Goal: Task Accomplishment & Management: Complete application form

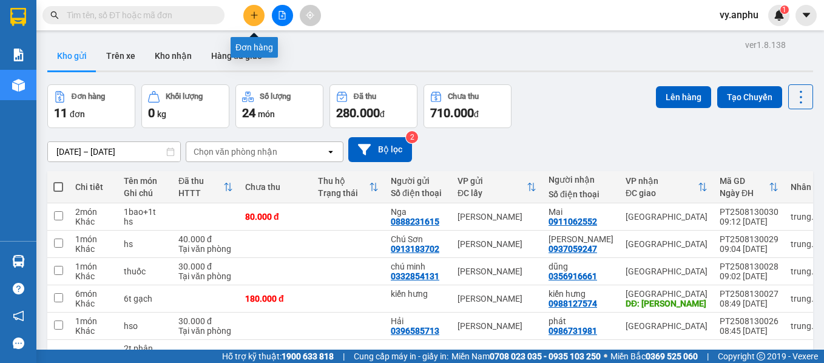
click at [257, 19] on button at bounding box center [253, 15] width 21 height 21
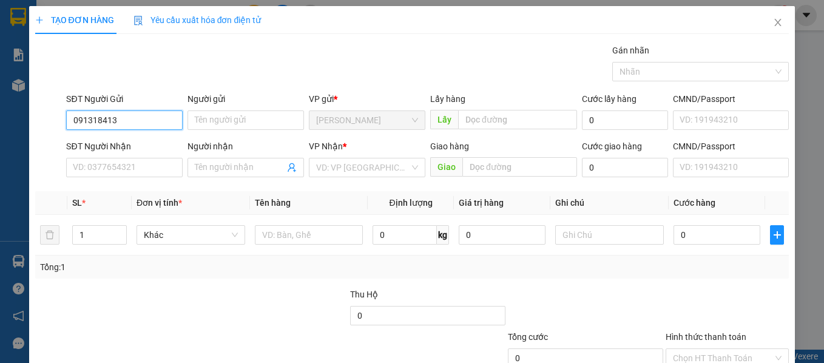
type input "0913184139"
click at [140, 140] on div "0913184139 - [PERSON_NAME]" at bounding box center [133, 144] width 120 height 13
type input "hong"
type input "0945165256"
type input "anh hùng"
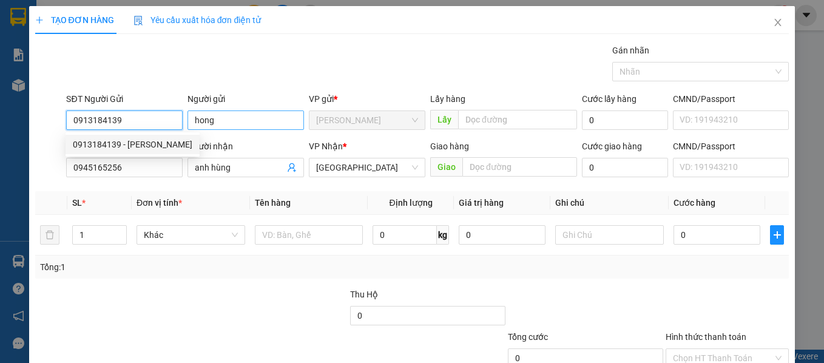
type input "30.000"
type input "0913184139"
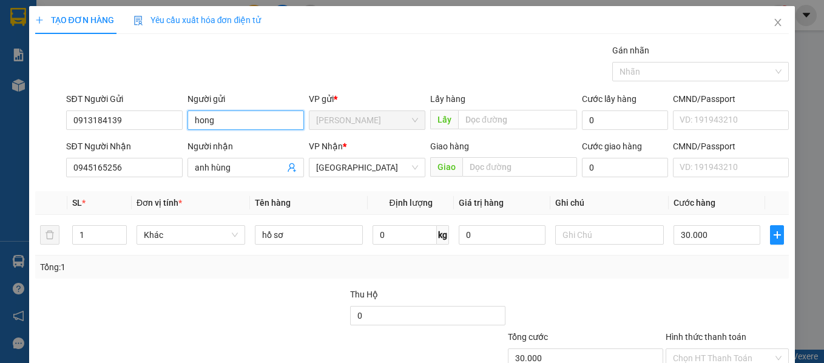
click at [235, 123] on input "hong" at bounding box center [246, 119] width 117 height 19
type input "h"
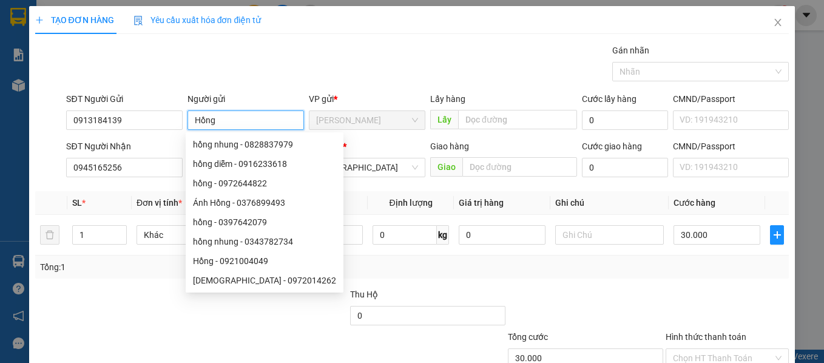
type input "Hồng"
click at [131, 186] on div "Transit Pickup Surcharge Ids Transit Deliver Surcharge Ids Transit Deliver Surc…" at bounding box center [412, 235] width 754 height 382
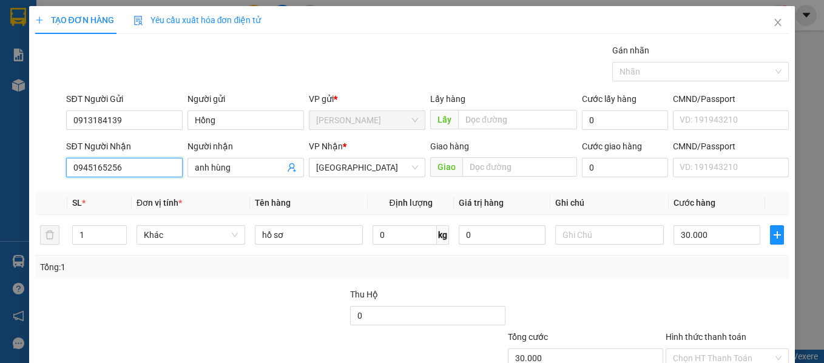
click at [126, 171] on input "0945165256" at bounding box center [124, 167] width 117 height 19
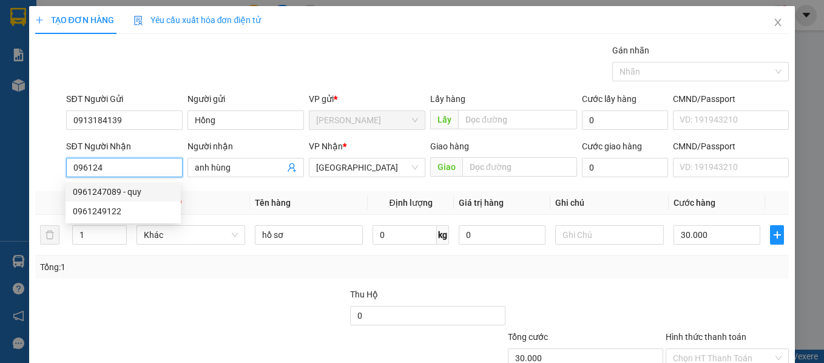
click at [140, 187] on div "0961247089 - quy" at bounding box center [123, 191] width 101 height 13
type input "0961247089"
type input "quy"
type input "0"
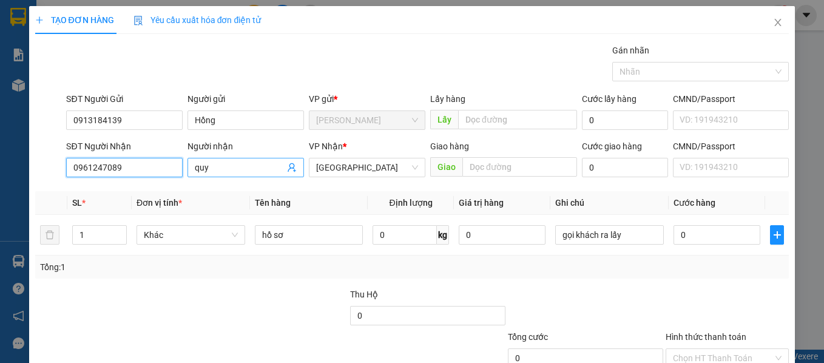
type input "0961247089"
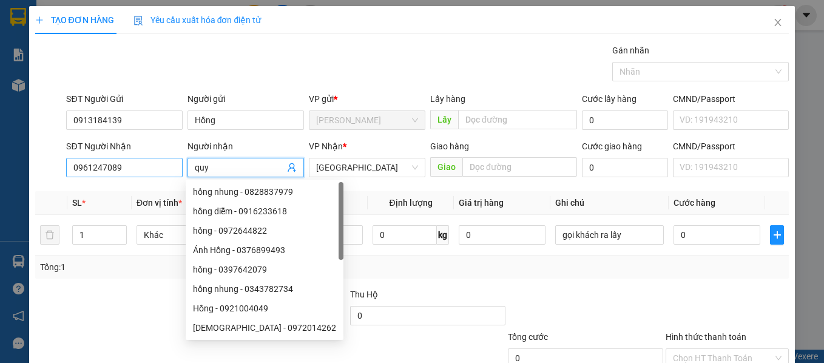
drag, startPoint x: 209, startPoint y: 166, endPoint x: 139, endPoint y: 160, distance: 70.1
click at [139, 160] on div "SĐT Người Nhận 0961247089 Người nhận quy VP Nhận * Đà Lạt Giao hàng Giao Cước g…" at bounding box center [428, 161] width 728 height 42
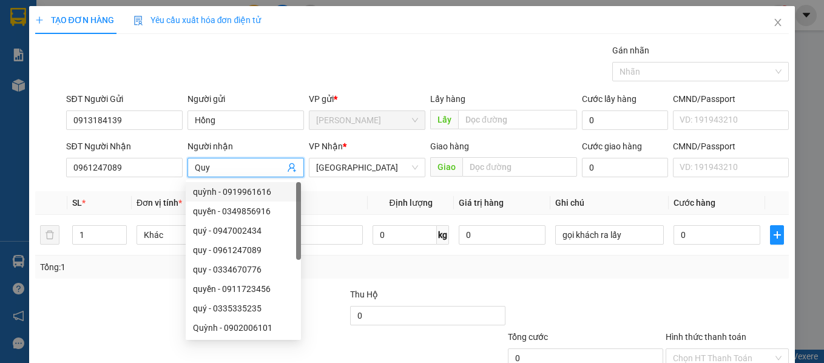
type input "Quy"
click at [695, 312] on div at bounding box center [728, 309] width 126 height 42
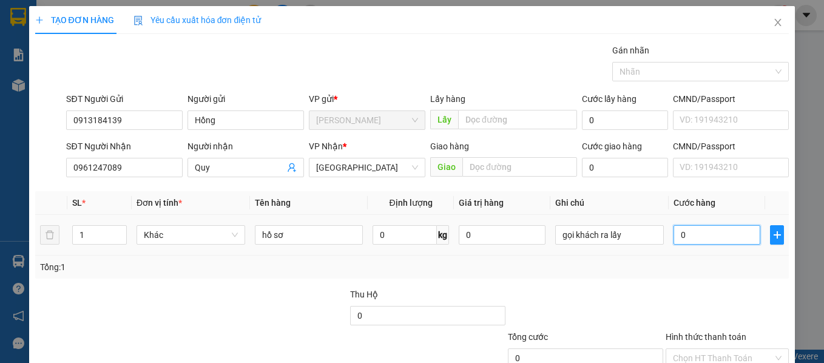
click at [692, 236] on input "0" at bounding box center [717, 234] width 87 height 19
type input "3"
type input "30"
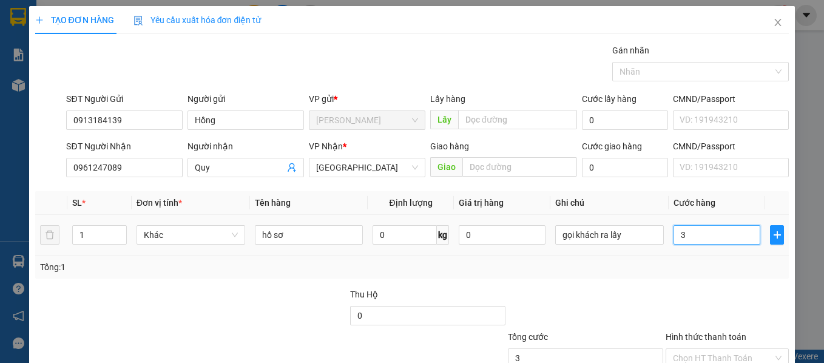
type input "30"
type input "30.000"
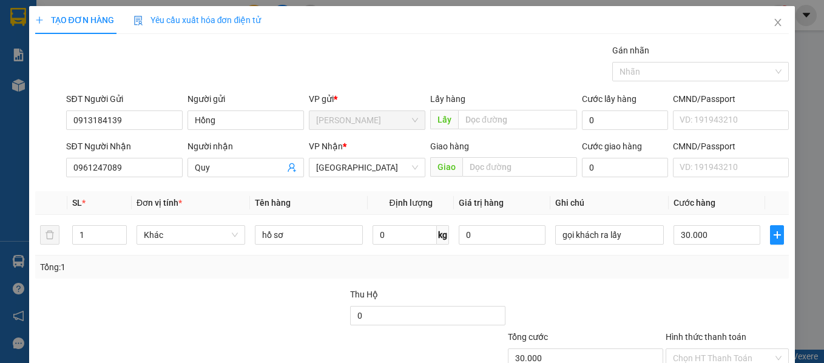
click at [700, 309] on div at bounding box center [728, 309] width 126 height 42
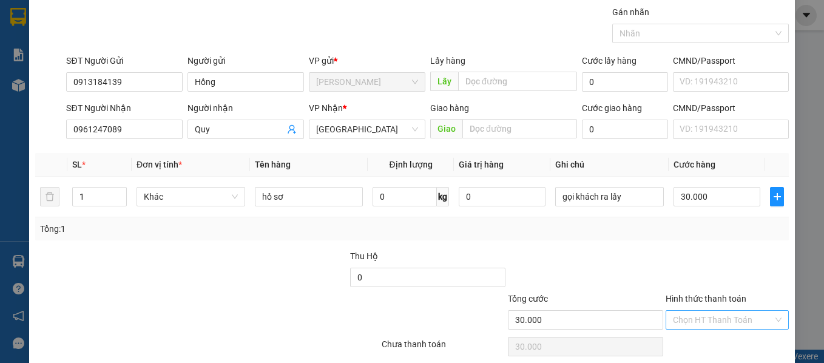
scroll to position [86, 0]
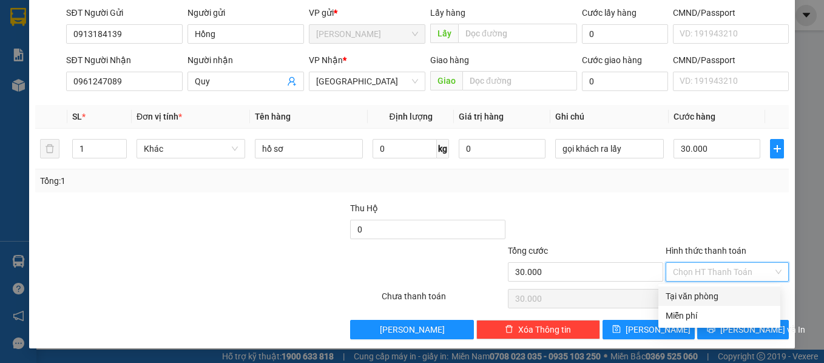
click at [698, 279] on input "Hình thức thanh toán" at bounding box center [723, 272] width 101 height 18
click at [698, 294] on div "Tại văn phòng" at bounding box center [719, 295] width 107 height 13
type input "0"
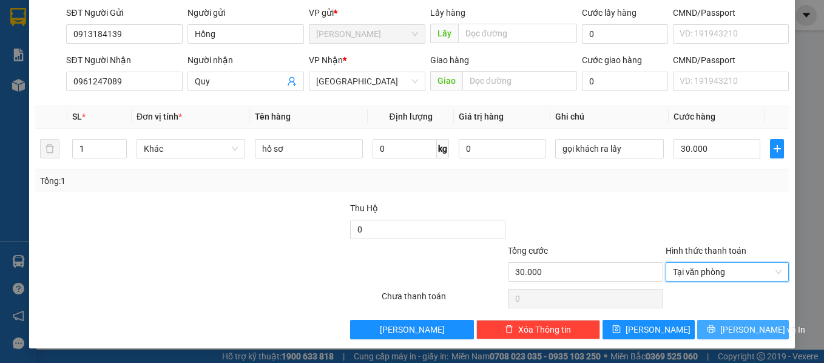
click at [728, 325] on span "[PERSON_NAME] và In" at bounding box center [762, 329] width 85 height 13
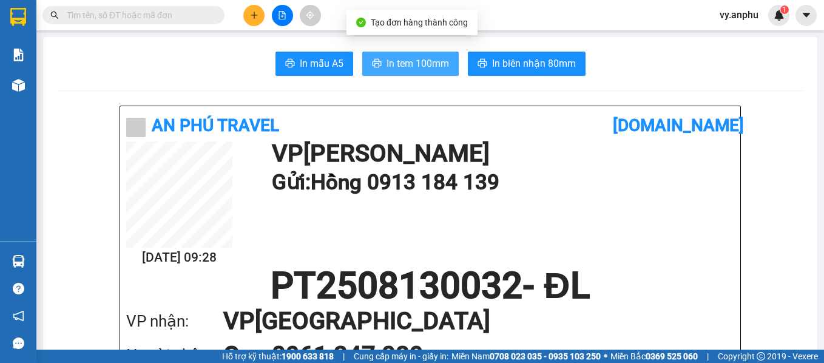
click at [421, 74] on button "In tem 100mm" at bounding box center [410, 64] width 96 height 24
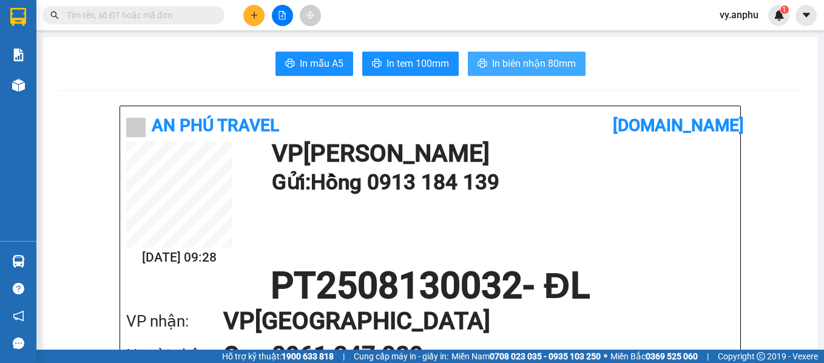
click at [528, 63] on span "In biên nhận 80mm" at bounding box center [534, 63] width 84 height 15
click at [253, 13] on icon "plus" at bounding box center [254, 15] width 8 height 8
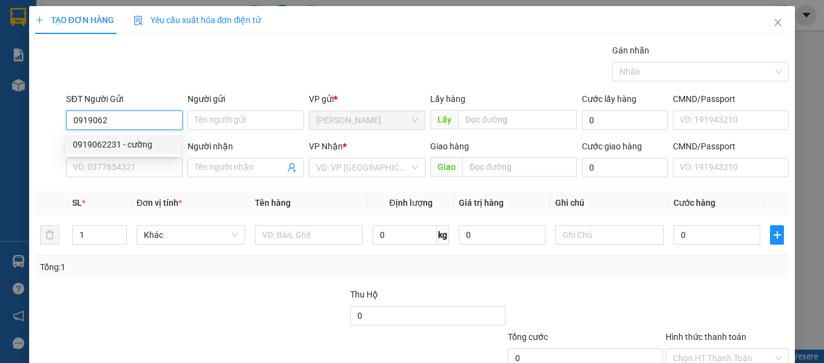
click at [104, 150] on div "0919062231 - cường" at bounding box center [123, 144] width 101 height 13
type input "0919062231"
type input "cường"
type input "0965795949"
type input "trúc"
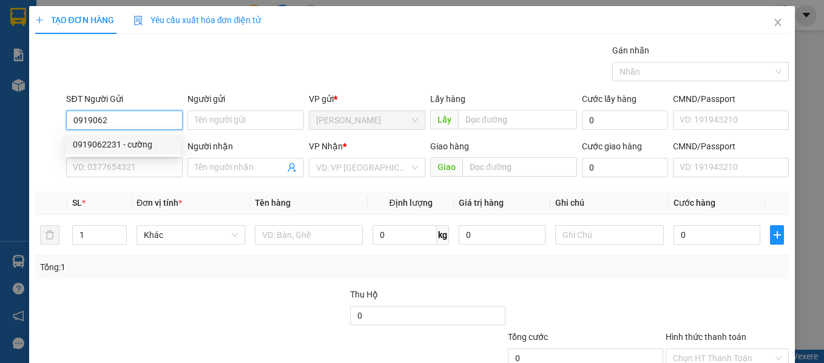
type input "liên khương"
type input "80.000"
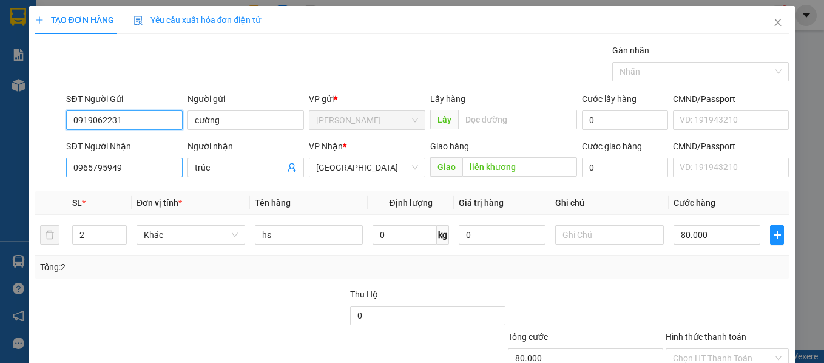
type input "0919062231"
click at [143, 172] on input "0965795949" at bounding box center [124, 167] width 117 height 19
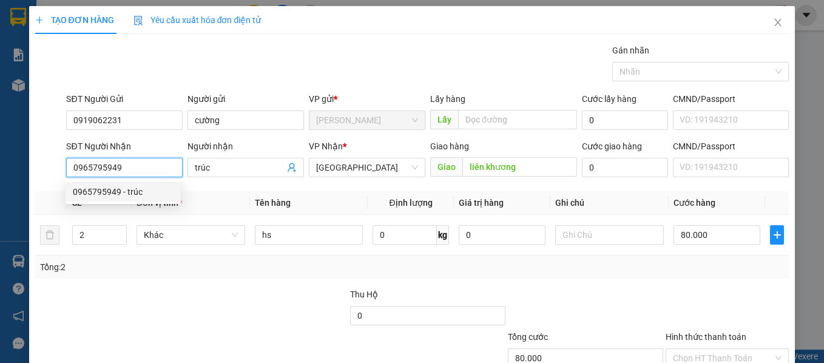
click at [143, 172] on input "0965795949" at bounding box center [124, 167] width 117 height 19
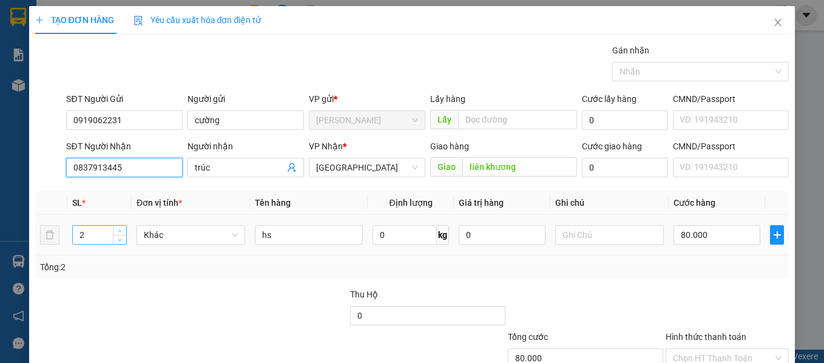
type input "0837913445"
drag, startPoint x: 90, startPoint y: 242, endPoint x: 24, endPoint y: 230, distance: 67.1
click at [24, 230] on div "TẠO ĐƠN HÀNG Yêu cầu xuất hóa đơn điện tử Transit Pickup Surcharge Ids Transit …" at bounding box center [412, 181] width 824 height 363
type input "1"
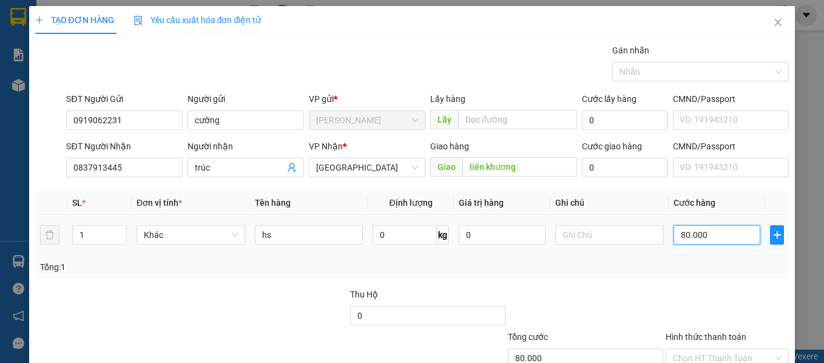
click at [699, 242] on input "80.000" at bounding box center [717, 234] width 87 height 19
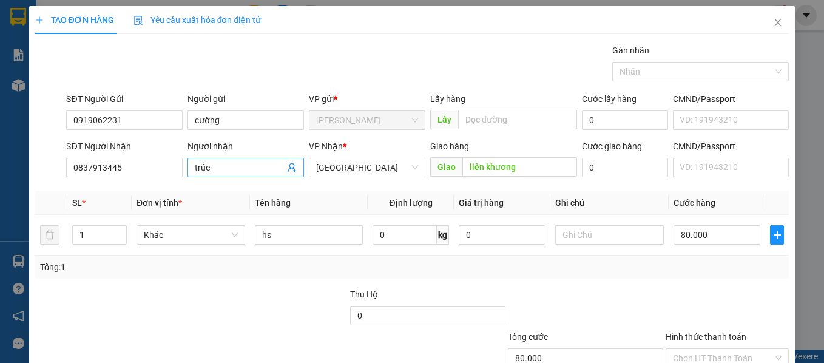
click at [234, 168] on input "trúc" at bounding box center [240, 167] width 90 height 13
type input "trúc 0931200222"
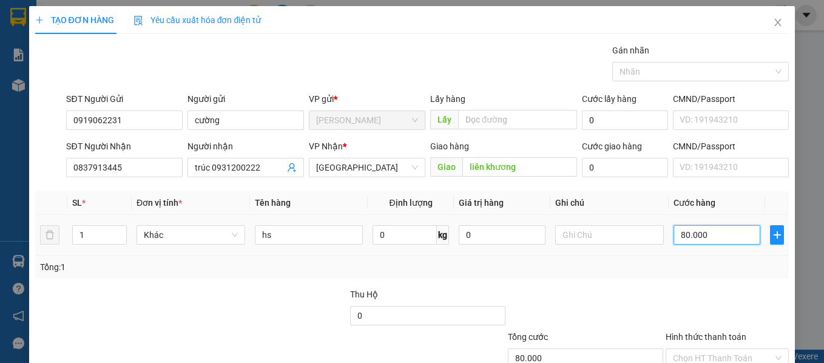
click at [711, 237] on input "80.000" at bounding box center [717, 234] width 87 height 19
type input "5"
type input "50"
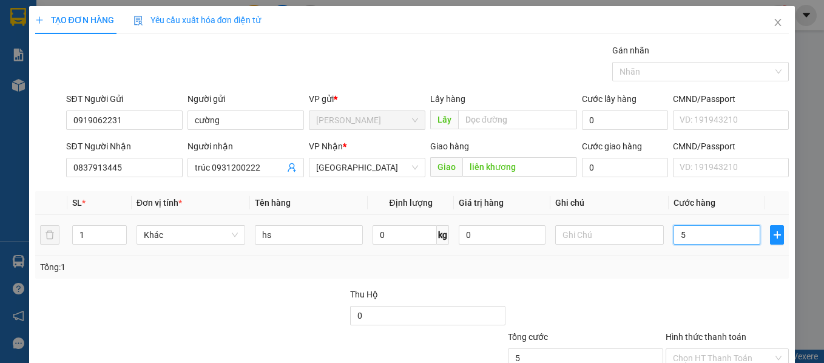
type input "50"
type input "50.000"
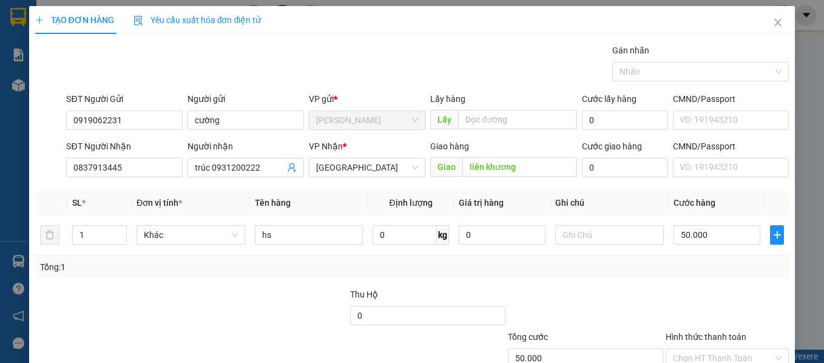
click at [738, 291] on div at bounding box center [728, 309] width 126 height 42
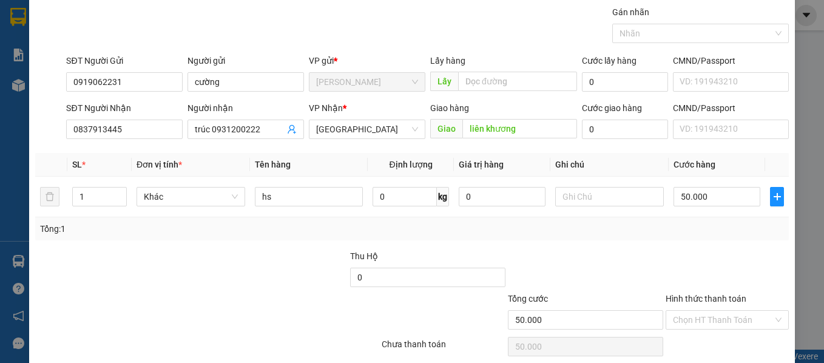
scroll to position [86, 0]
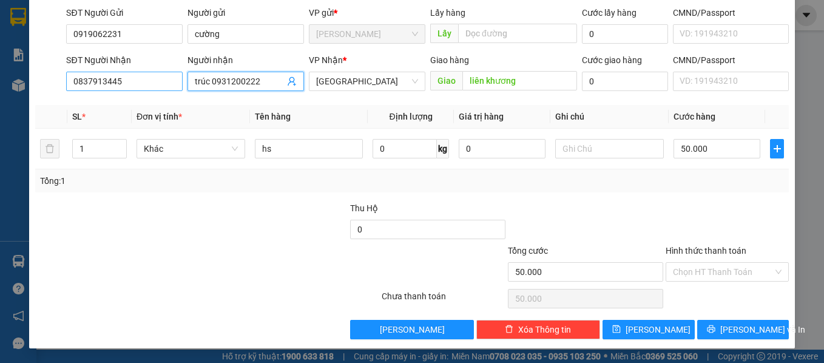
drag, startPoint x: 209, startPoint y: 83, endPoint x: 128, endPoint y: 87, distance: 81.5
click at [130, 88] on div "SĐT Người Nhận 0837913445 Người nhận trúc 0931200222 trúc 0931200222 VP Nhận * …" at bounding box center [428, 74] width 728 height 42
type input "Túy0931200222"
click at [715, 271] on input "Hình thức thanh toán" at bounding box center [723, 272] width 101 height 18
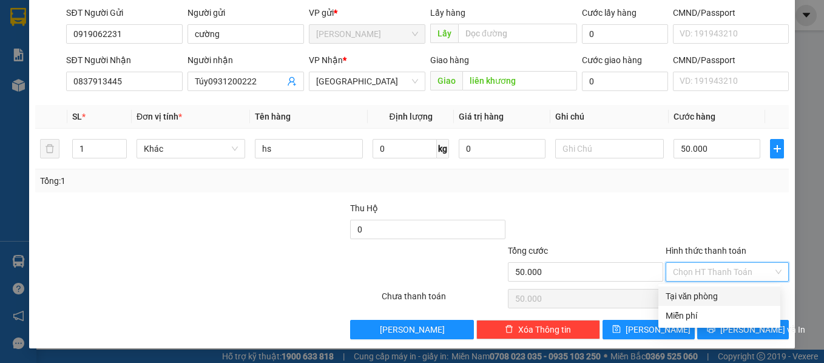
click at [708, 297] on div "Tại văn phòng" at bounding box center [719, 295] width 107 height 13
type input "0"
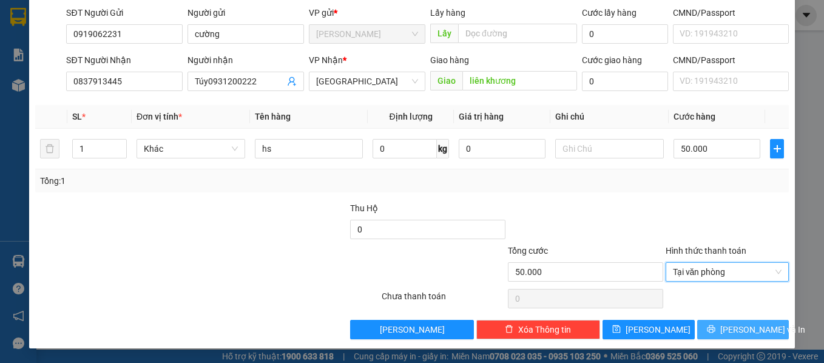
click at [736, 330] on span "[PERSON_NAME] và In" at bounding box center [762, 329] width 85 height 13
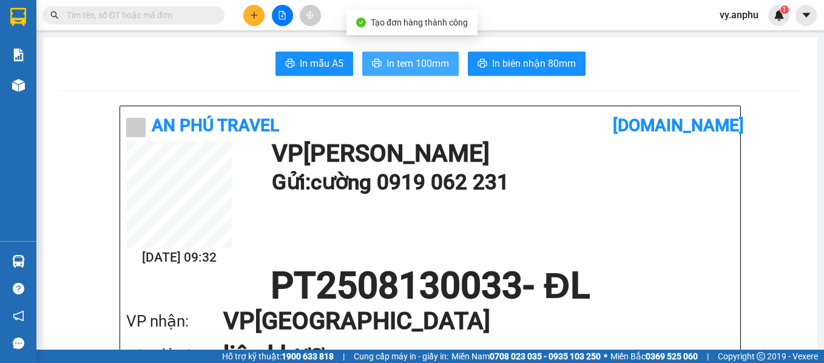
click at [434, 66] on span "In tem 100mm" at bounding box center [418, 63] width 63 height 15
click at [442, 61] on span "In tem 100mm" at bounding box center [418, 63] width 63 height 15
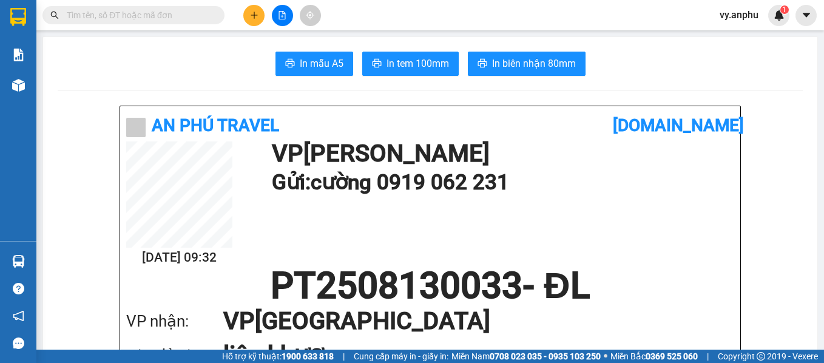
click at [181, 9] on input "text" at bounding box center [138, 14] width 143 height 13
type input "n"
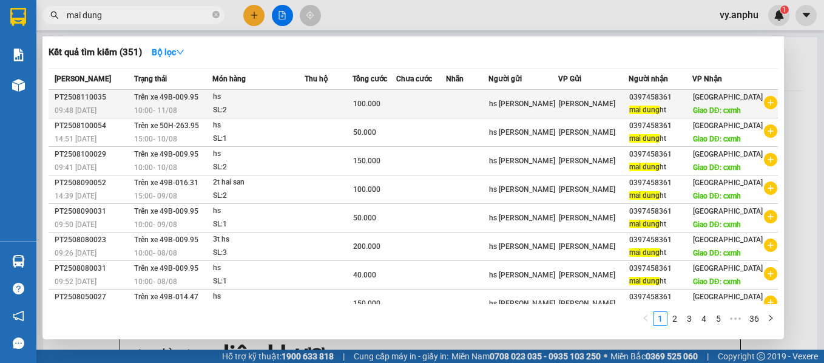
type input "mai dung"
click at [764, 109] on icon "plus-circle" at bounding box center [770, 102] width 13 height 13
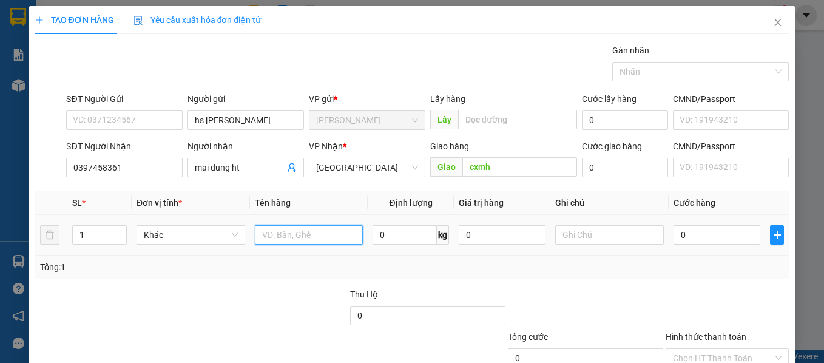
click at [305, 243] on input "text" at bounding box center [309, 234] width 109 height 19
type input "hs"
click at [706, 237] on input "0" at bounding box center [717, 234] width 87 height 19
type input "1"
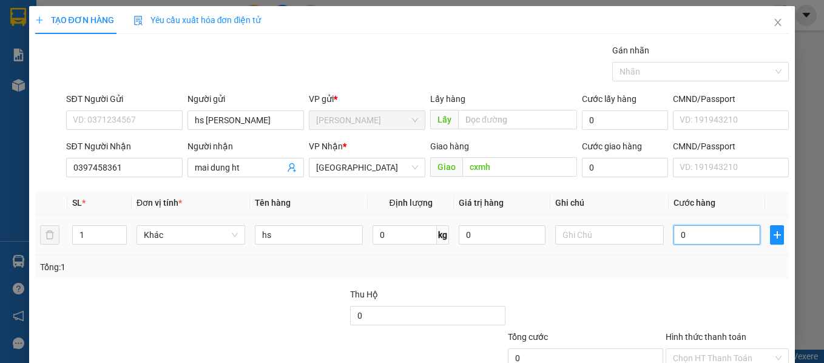
type input "1"
type input "10"
type input "100"
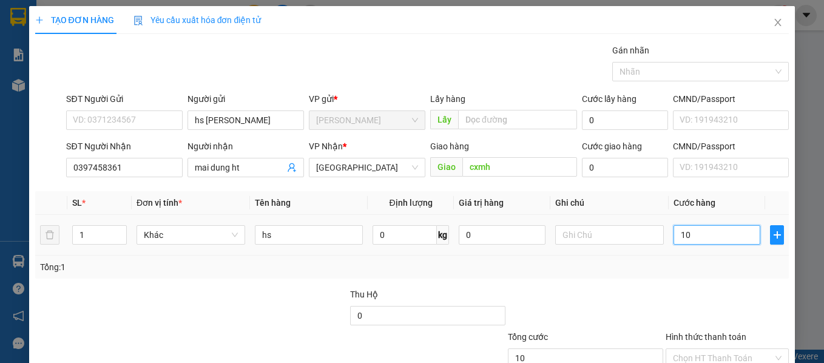
type input "100"
type input "100.000"
click at [705, 299] on div at bounding box center [728, 309] width 126 height 42
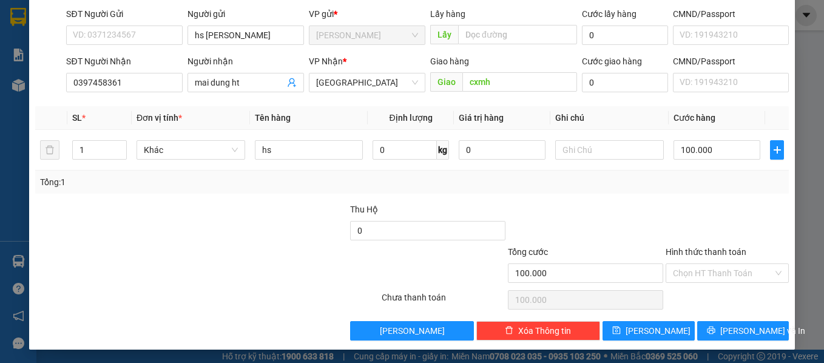
scroll to position [86, 0]
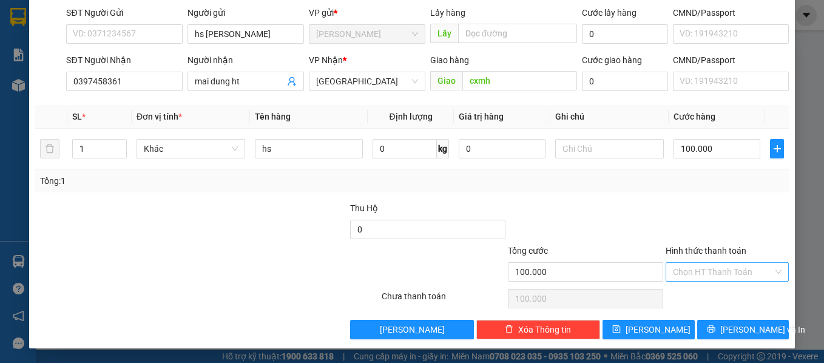
drag, startPoint x: 716, startPoint y: 276, endPoint x: 722, endPoint y: 277, distance: 6.2
click at [716, 275] on input "Hình thức thanh toán" at bounding box center [723, 272] width 101 height 18
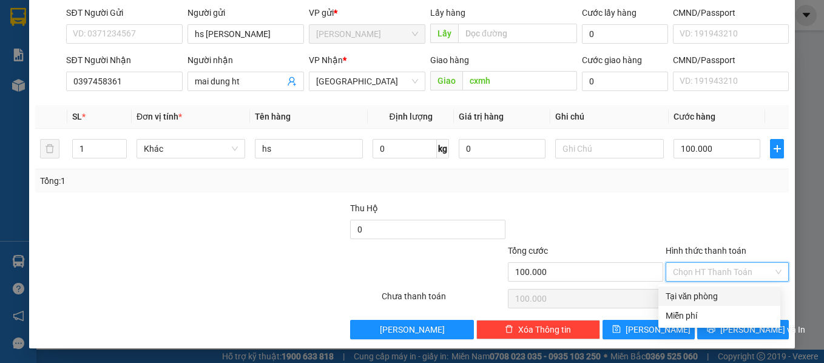
click at [726, 292] on div "Tại văn phòng" at bounding box center [719, 295] width 107 height 13
type input "0"
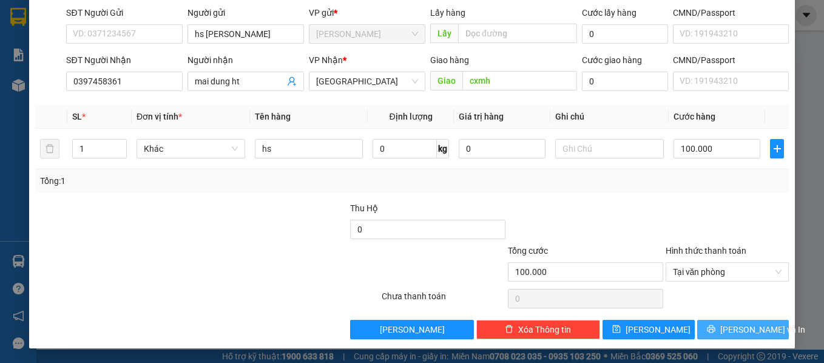
click at [728, 322] on button "[PERSON_NAME] và In" at bounding box center [743, 329] width 92 height 19
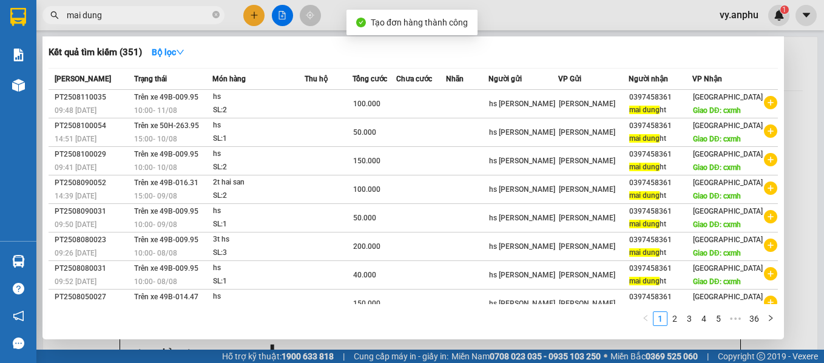
click at [597, 342] on div at bounding box center [412, 181] width 824 height 363
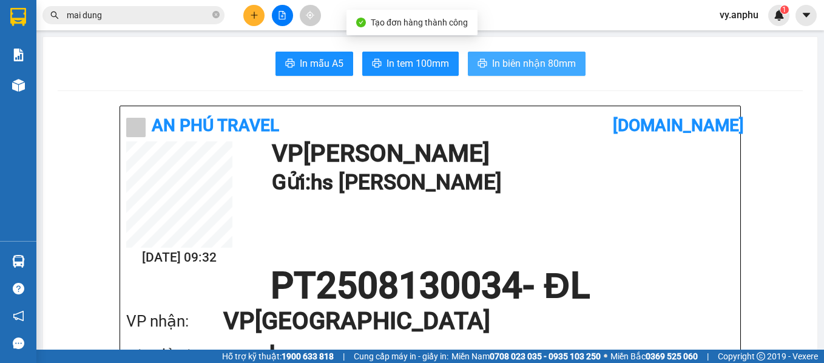
click at [522, 73] on button "In biên nhận 80mm" at bounding box center [527, 64] width 118 height 24
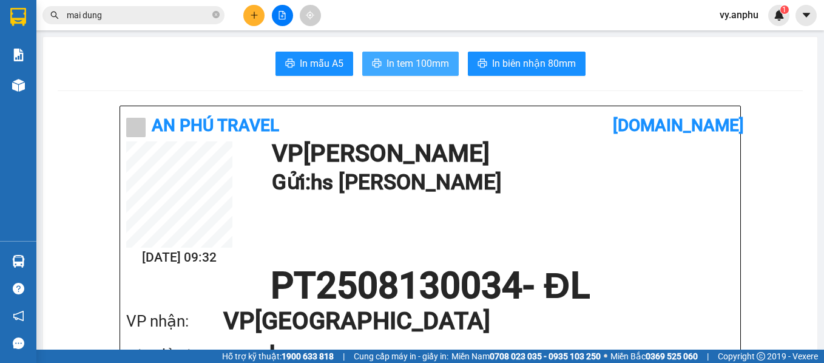
click at [421, 61] on span "In tem 100mm" at bounding box center [418, 63] width 63 height 15
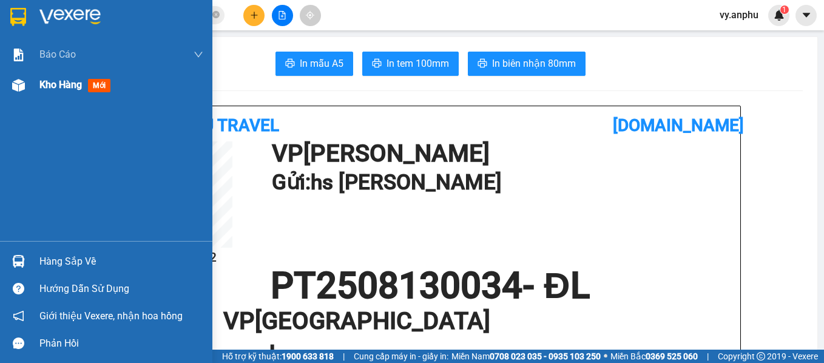
click at [69, 70] on div "Kho hàng mới" at bounding box center [121, 85] width 164 height 30
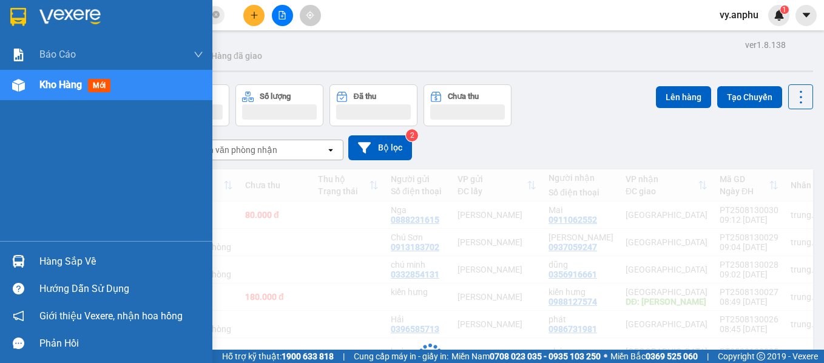
drag, startPoint x: 69, startPoint y: 70, endPoint x: 72, endPoint y: 80, distance: 9.4
click at [70, 71] on div "Kho hàng mới" at bounding box center [121, 85] width 164 height 30
click at [72, 80] on div "Kho hàng mới" at bounding box center [121, 85] width 164 height 30
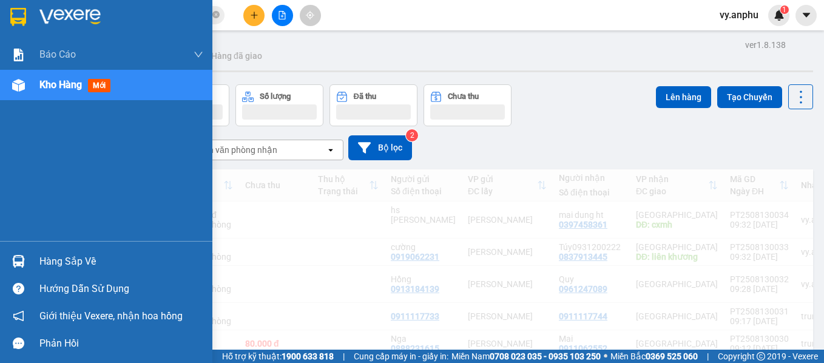
click at [72, 80] on span "Kho hàng" at bounding box center [60, 85] width 42 height 12
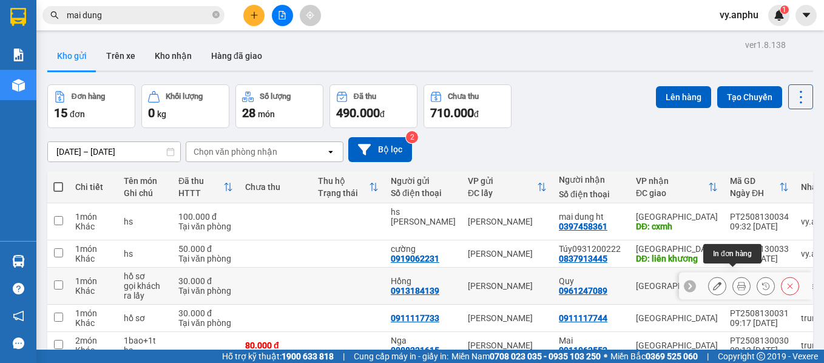
click at [737, 282] on icon at bounding box center [741, 286] width 8 height 8
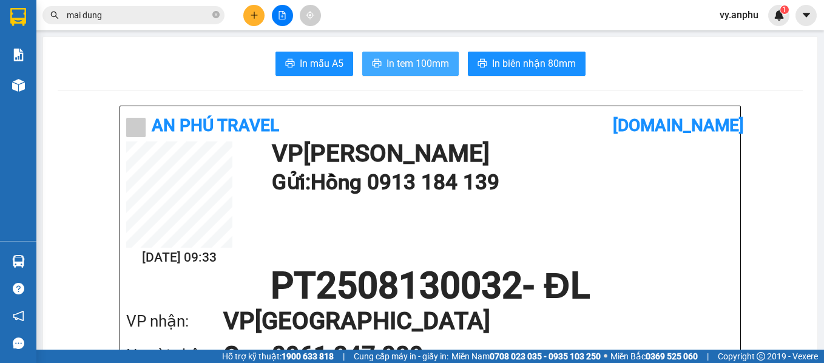
click at [414, 67] on span "In tem 100mm" at bounding box center [418, 63] width 63 height 15
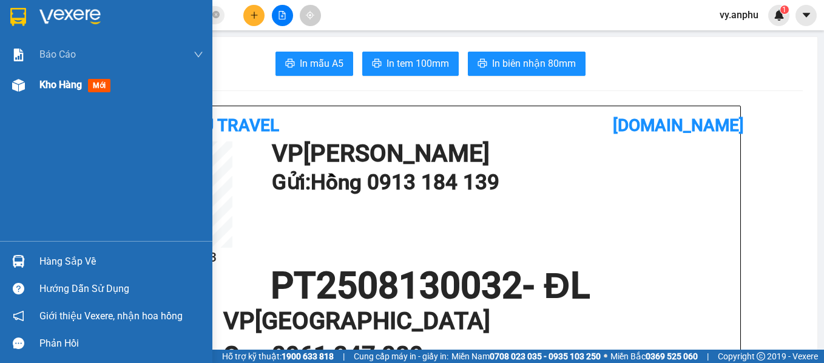
click at [41, 87] on span "Kho hàng" at bounding box center [60, 85] width 42 height 12
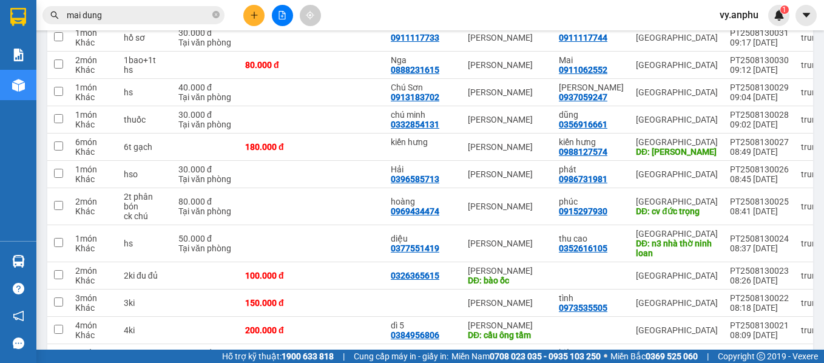
scroll to position [104, 0]
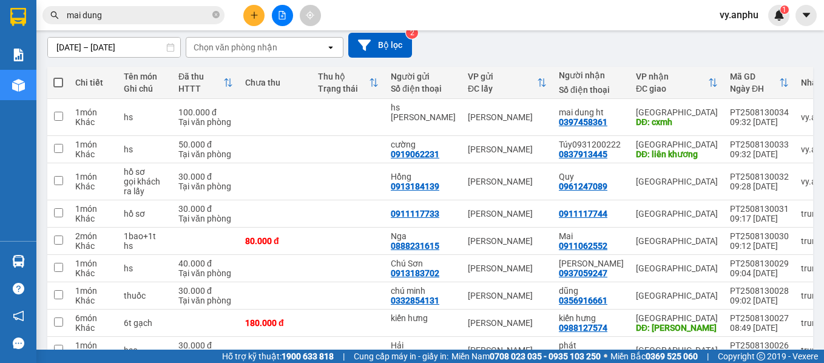
click at [59, 86] on span at bounding box center [58, 83] width 10 height 10
click at [58, 76] on input "checkbox" at bounding box center [58, 76] width 0 height 0
checkbox input "true"
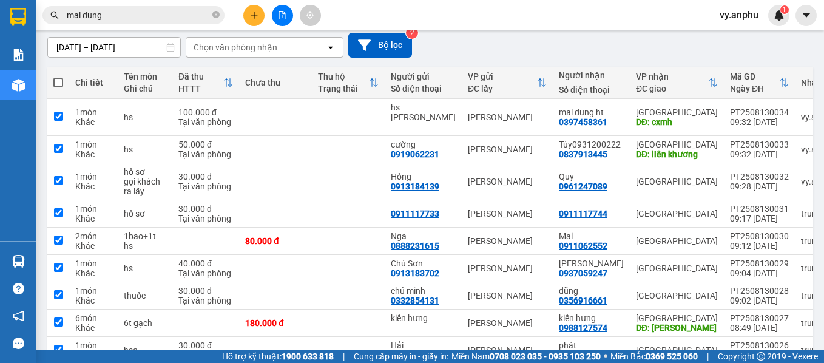
checkbox input "true"
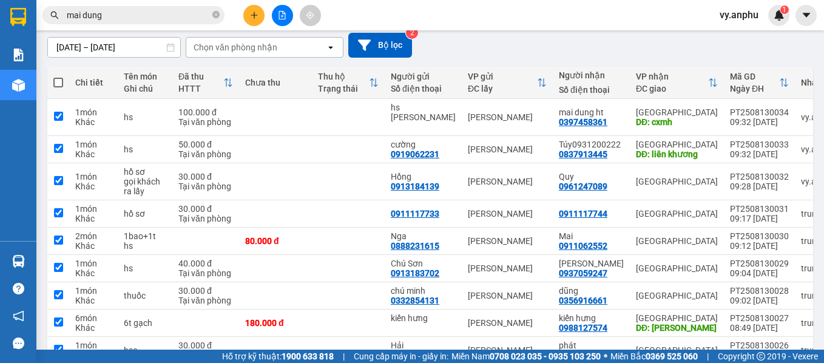
checkbox input "true"
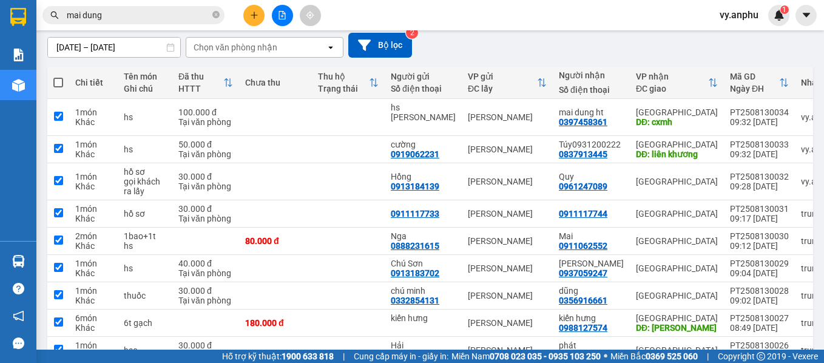
checkbox input "true"
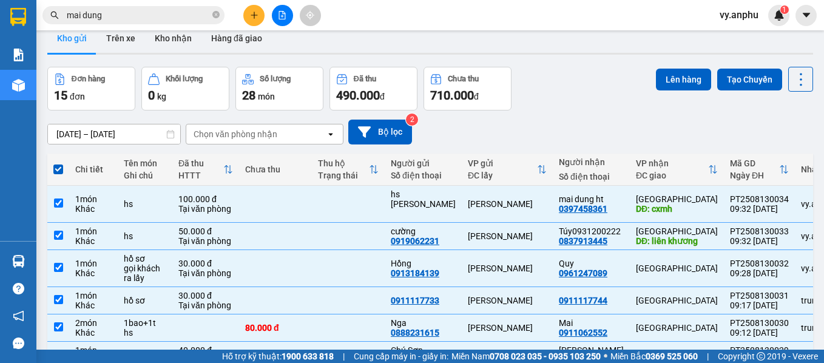
scroll to position [0, 0]
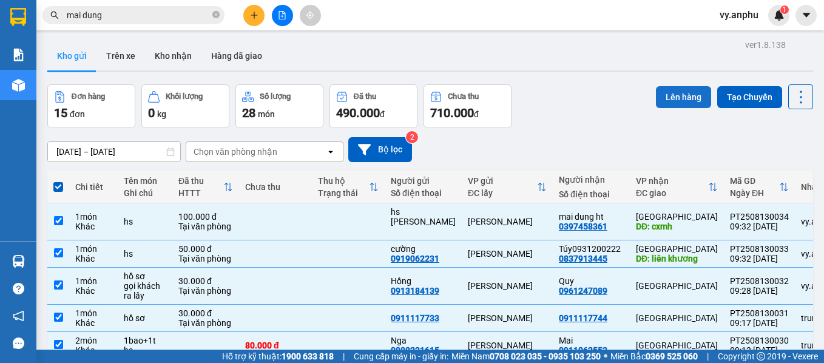
click at [673, 98] on button "Lên hàng" at bounding box center [683, 97] width 55 height 22
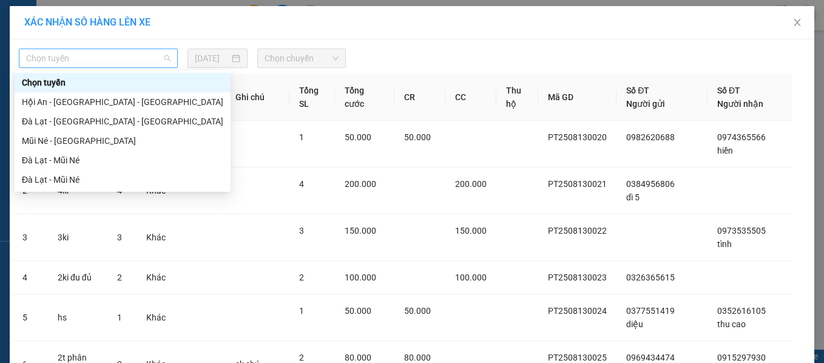
click at [123, 67] on span "Chọn tuyến" at bounding box center [98, 58] width 144 height 18
click at [83, 135] on div "Mũi Né - [GEOGRAPHIC_DATA]" at bounding box center [122, 140] width 201 height 13
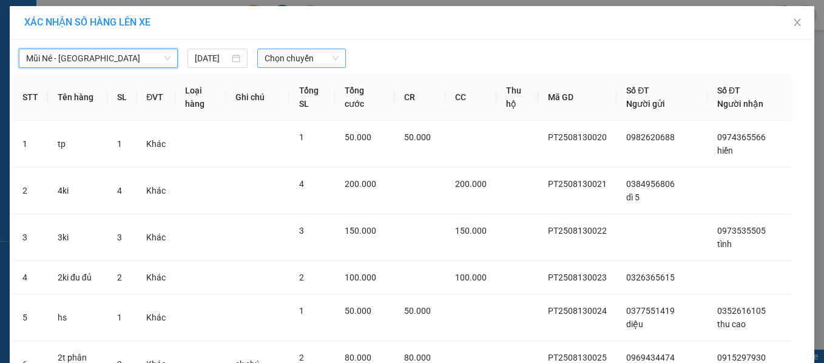
click at [282, 63] on span "Chọn chuyến" at bounding box center [302, 58] width 74 height 18
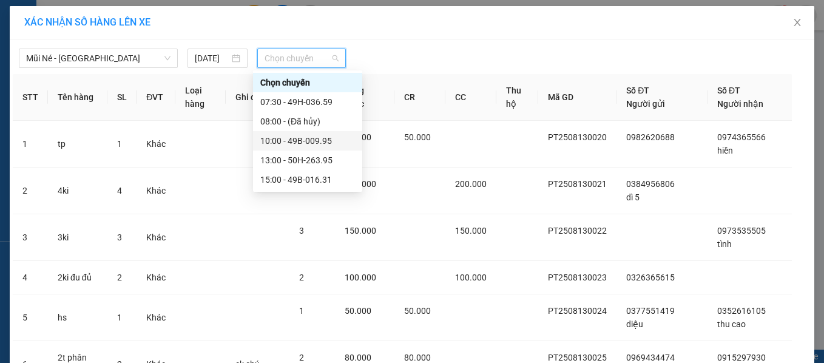
click at [285, 139] on div "10:00 - 49B-009.95" at bounding box center [307, 140] width 95 height 13
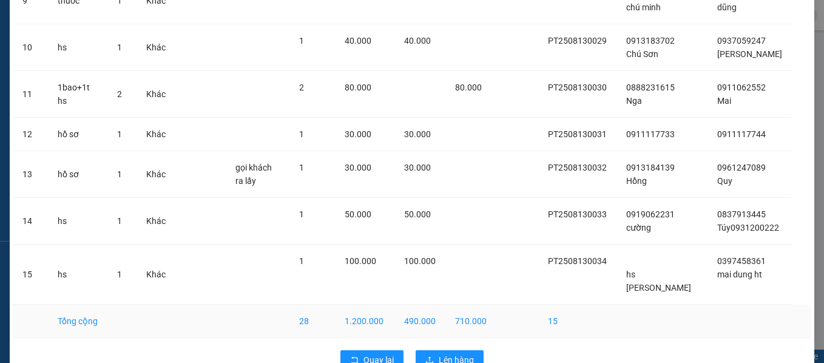
scroll to position [528, 0]
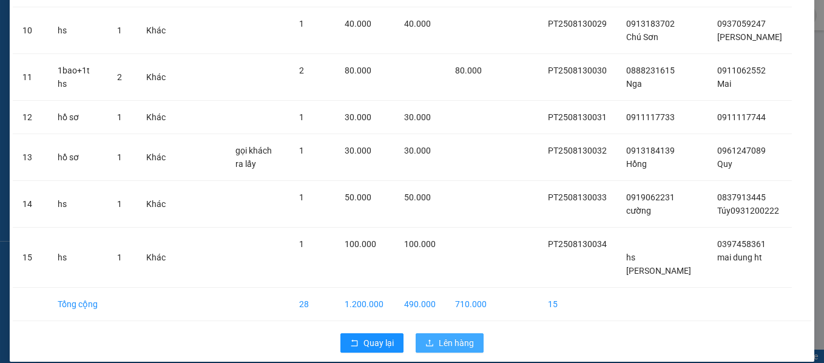
click at [453, 336] on span "Lên hàng" at bounding box center [456, 342] width 35 height 13
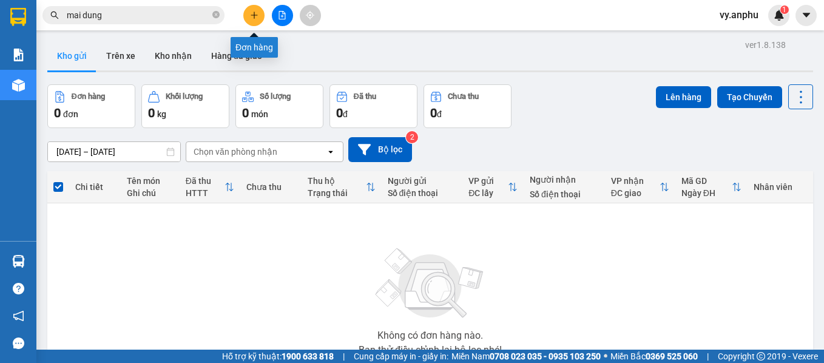
click at [250, 19] on icon "plus" at bounding box center [254, 15] width 8 height 8
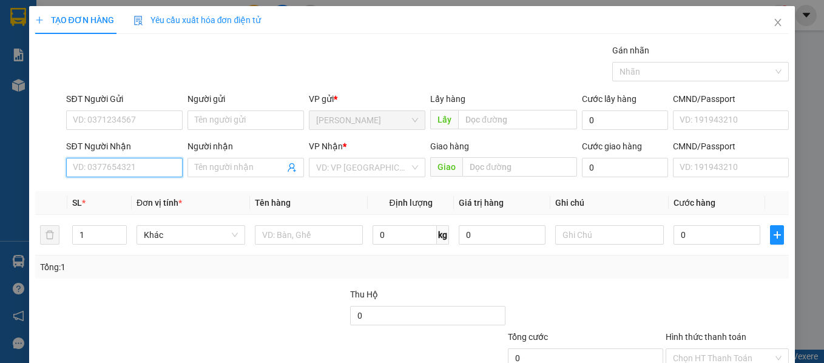
click at [144, 173] on input "SĐT Người Nhận" at bounding box center [124, 167] width 117 height 19
type input "0345605799"
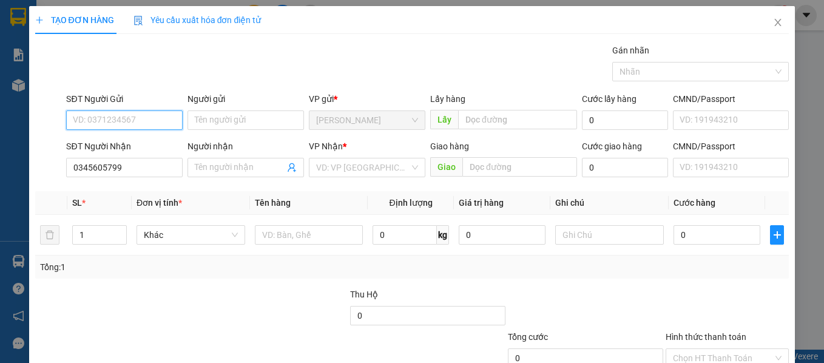
click at [110, 126] on input "SĐT Người Gửi" at bounding box center [124, 119] width 117 height 19
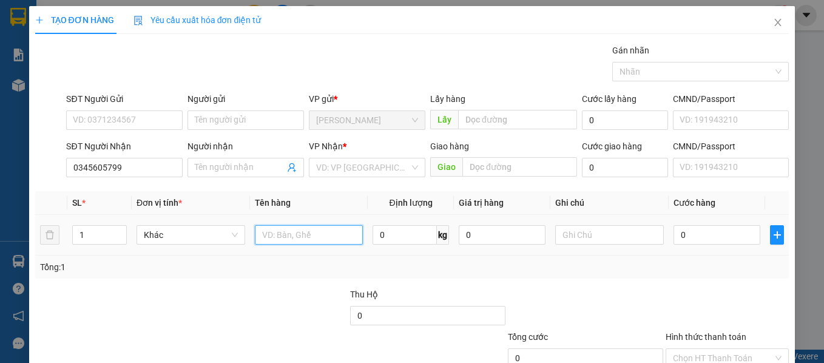
click at [306, 235] on input "text" at bounding box center [309, 234] width 109 height 19
type input "hso"
click at [697, 240] on input "0" at bounding box center [717, 234] width 87 height 19
type input "3"
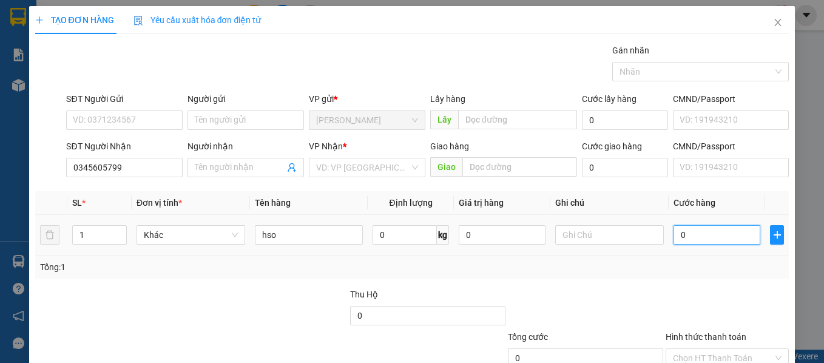
type input "3"
type input "30"
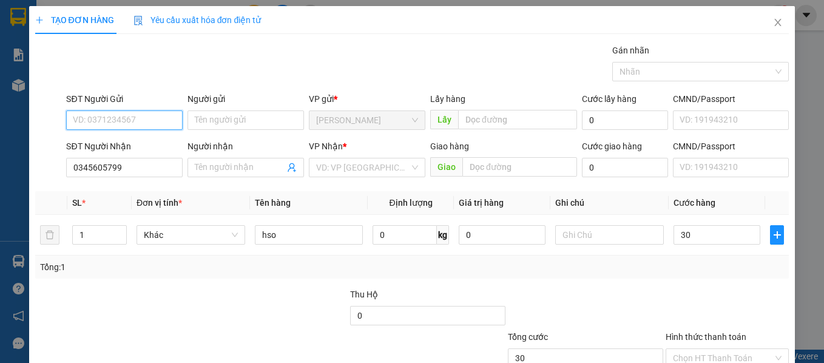
type input "30.000"
click at [102, 126] on input "SĐT Người Gửi" at bounding box center [124, 119] width 117 height 19
type input "0908257333"
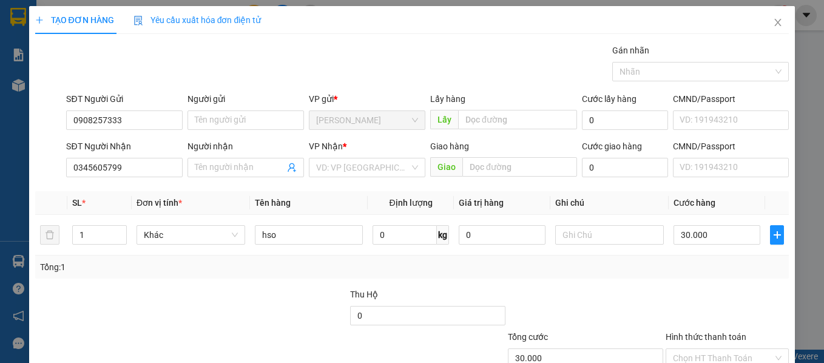
click at [682, 312] on div at bounding box center [728, 309] width 126 height 42
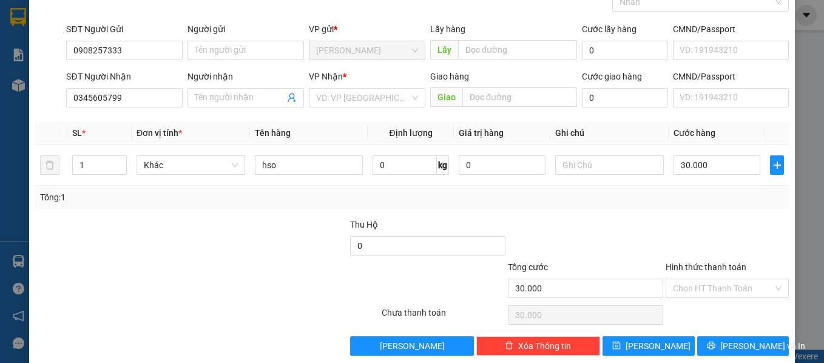
scroll to position [86, 0]
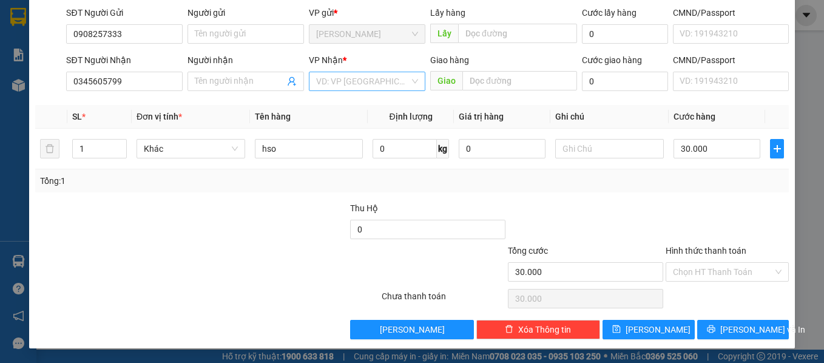
click at [362, 80] on input "search" at bounding box center [362, 81] width 93 height 18
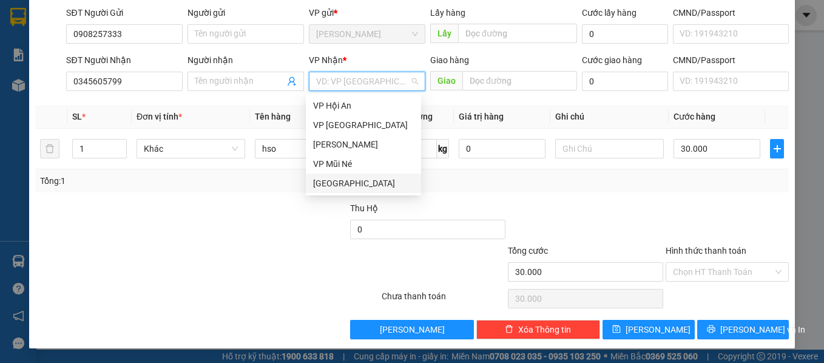
click at [350, 181] on div "[GEOGRAPHIC_DATA]" at bounding box center [363, 183] width 101 height 13
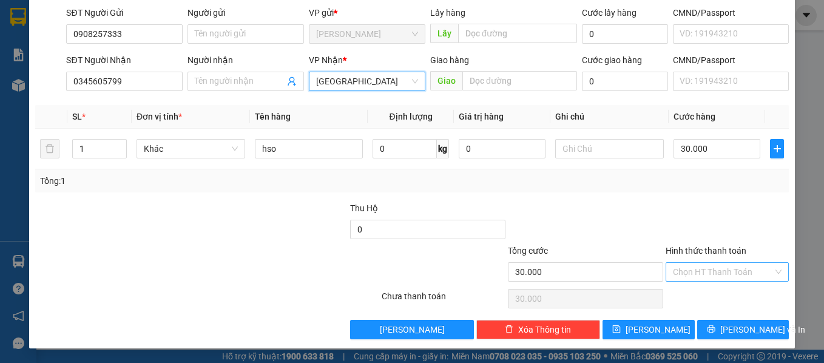
click at [716, 276] on input "Hình thức thanh toán" at bounding box center [723, 272] width 101 height 18
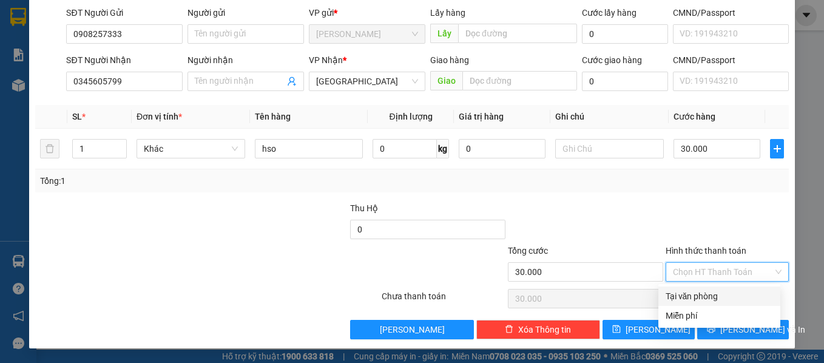
click at [689, 298] on div "Tại văn phòng" at bounding box center [719, 295] width 107 height 13
type input "0"
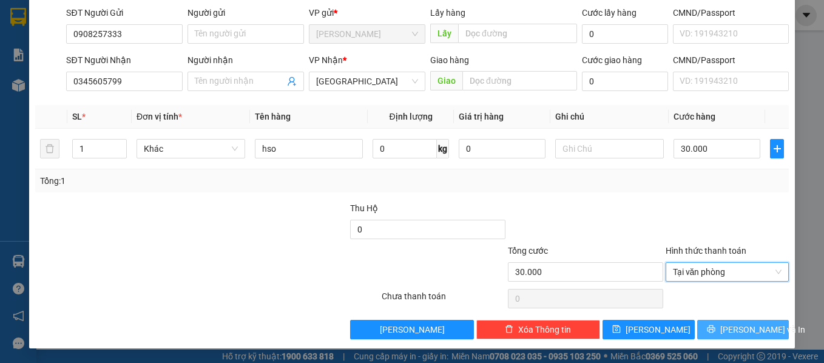
click at [726, 327] on span "[PERSON_NAME] và In" at bounding box center [762, 329] width 85 height 13
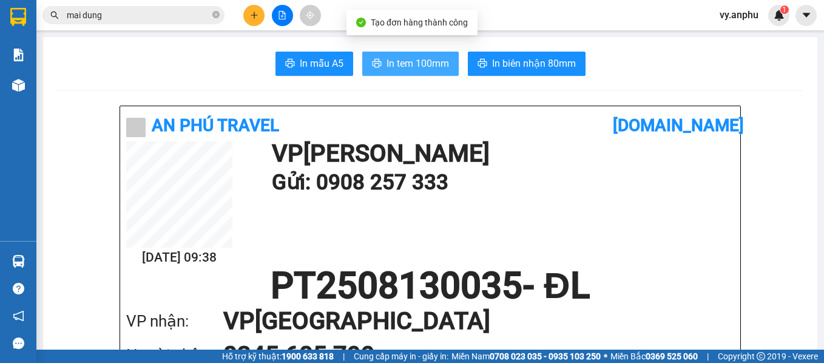
click at [399, 68] on span "In tem 100mm" at bounding box center [418, 63] width 63 height 15
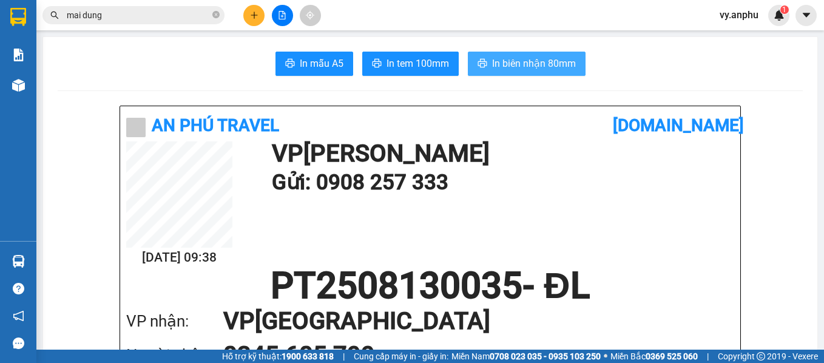
click at [524, 58] on span "In biên nhận 80mm" at bounding box center [534, 63] width 84 height 15
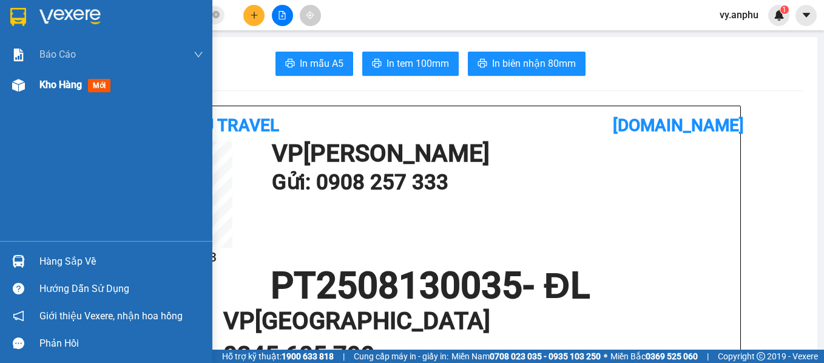
click at [90, 87] on span "mới" at bounding box center [99, 85] width 22 height 13
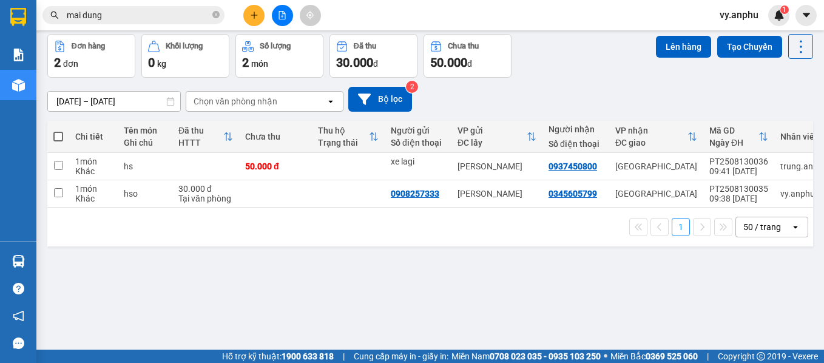
scroll to position [56, 0]
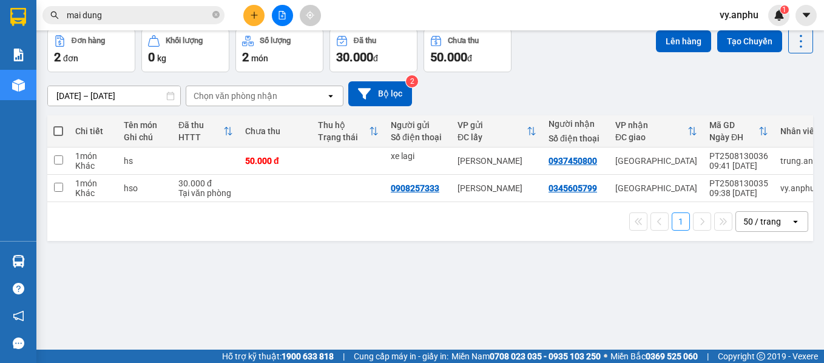
click at [62, 129] on span at bounding box center [58, 131] width 10 height 10
click at [58, 125] on input "checkbox" at bounding box center [58, 125] width 0 height 0
checkbox input "true"
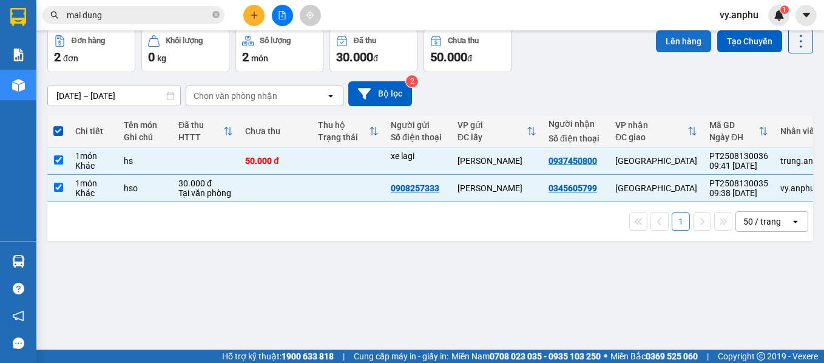
click at [672, 46] on button "Lên hàng" at bounding box center [683, 41] width 55 height 22
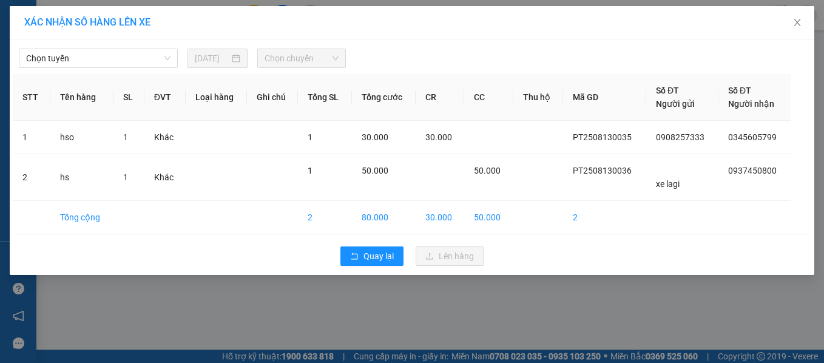
click at [110, 58] on span "Chọn tuyến" at bounding box center [98, 58] width 144 height 18
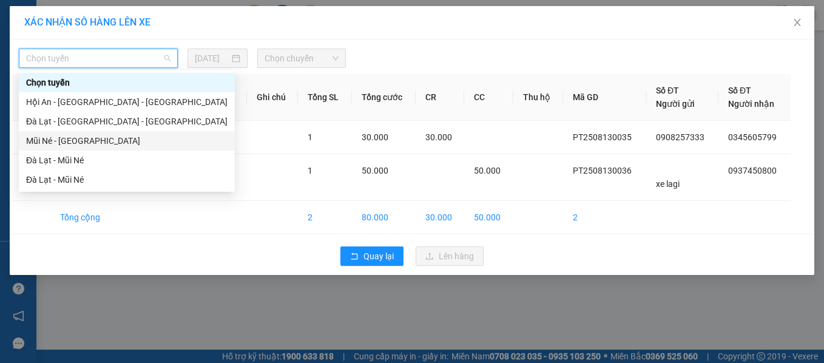
click at [59, 141] on div "Mũi Né - [GEOGRAPHIC_DATA]" at bounding box center [126, 140] width 201 height 13
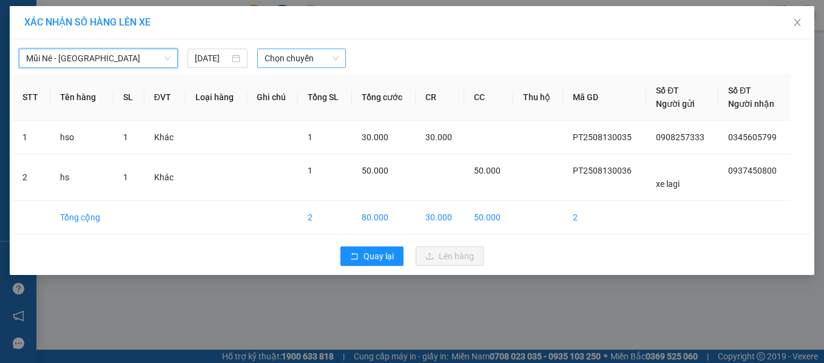
click at [296, 61] on span "Chọn chuyến" at bounding box center [302, 58] width 74 height 18
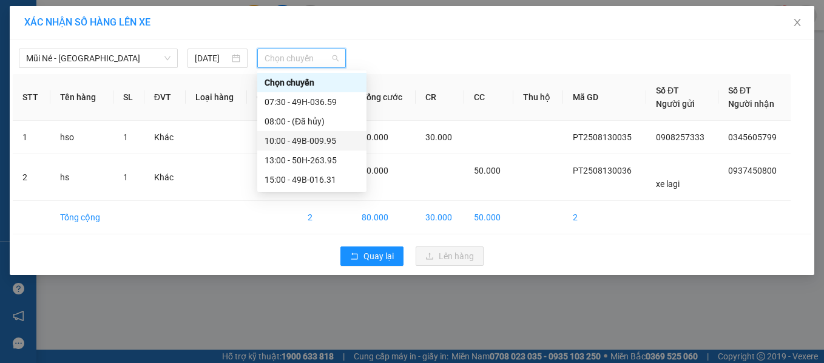
click at [284, 145] on div "10:00 - 49B-009.95" at bounding box center [312, 140] width 95 height 13
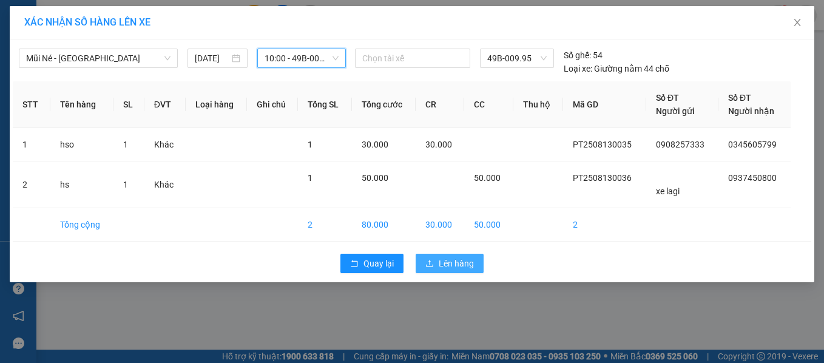
click at [438, 260] on button "Lên hàng" at bounding box center [450, 263] width 68 height 19
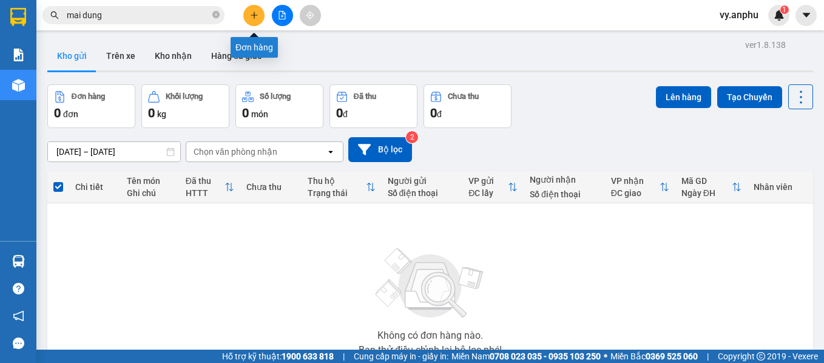
click at [245, 10] on button at bounding box center [253, 15] width 21 height 21
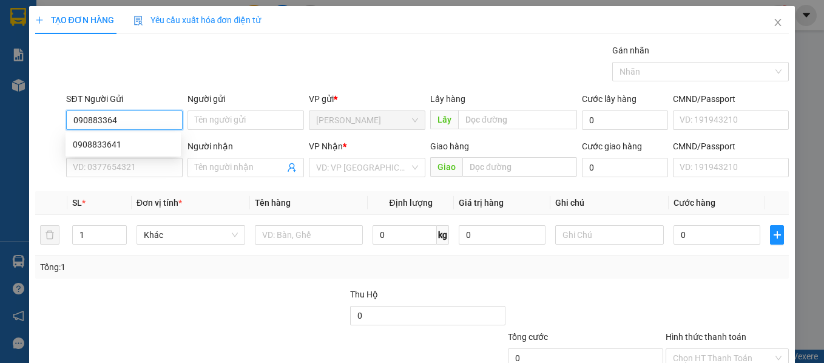
type input "0908833641"
click at [124, 143] on div "0908833641" at bounding box center [123, 144] width 101 height 13
type input "0336472721"
type input "Tùng"
type input "40.000"
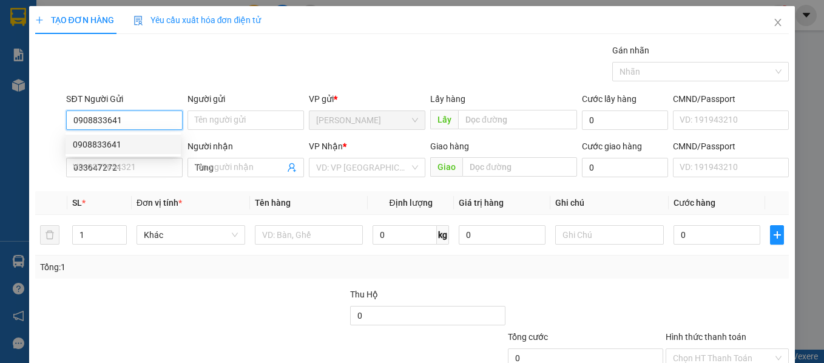
type input "40.000"
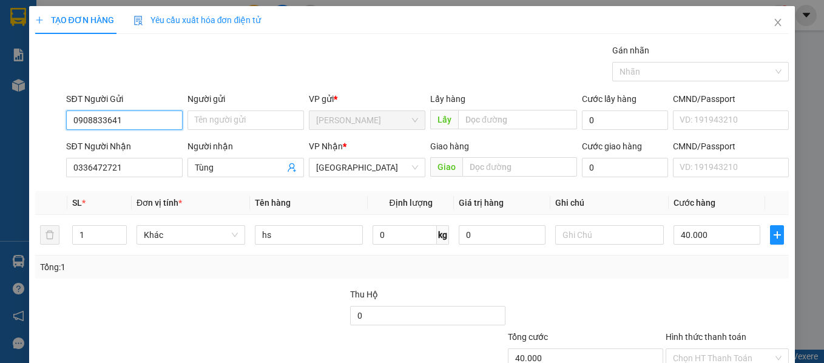
type input "0908833641"
click at [155, 180] on div "SĐT Người Nhận 0336472721" at bounding box center [124, 161] width 117 height 42
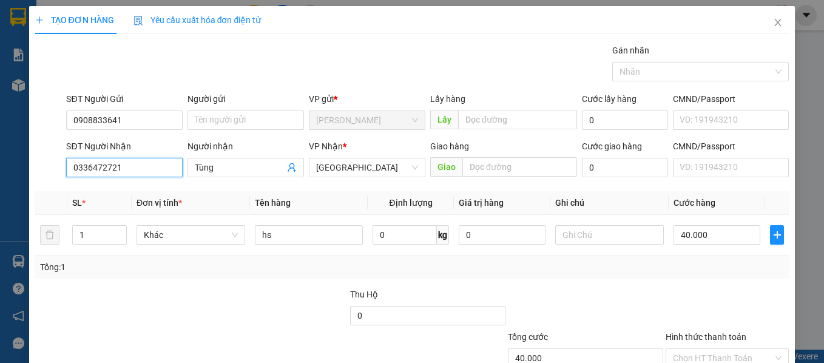
click at [133, 172] on input "0336472721" at bounding box center [124, 167] width 117 height 19
type input "0976345179"
drag, startPoint x: 235, startPoint y: 173, endPoint x: 195, endPoint y: 173, distance: 39.4
click at [195, 173] on input "Tùng" at bounding box center [240, 167] width 90 height 13
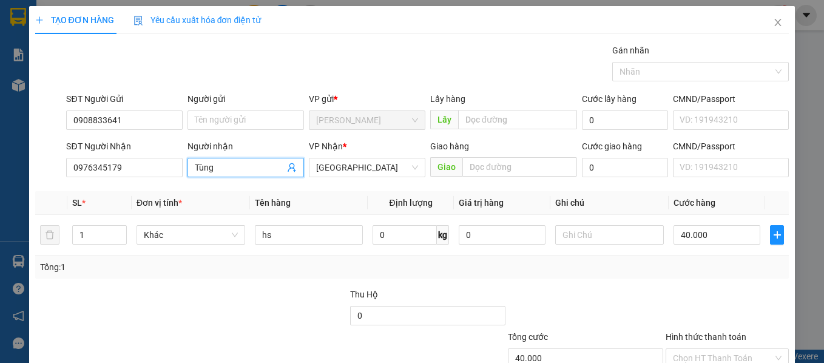
type input "T"
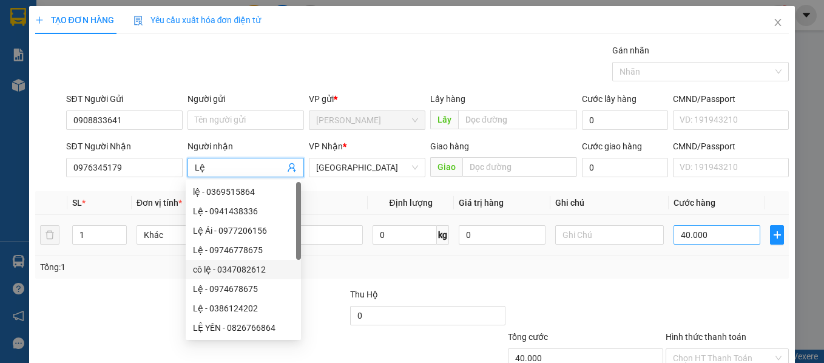
type input "Lệ"
click at [725, 228] on input "40.000" at bounding box center [717, 234] width 87 height 19
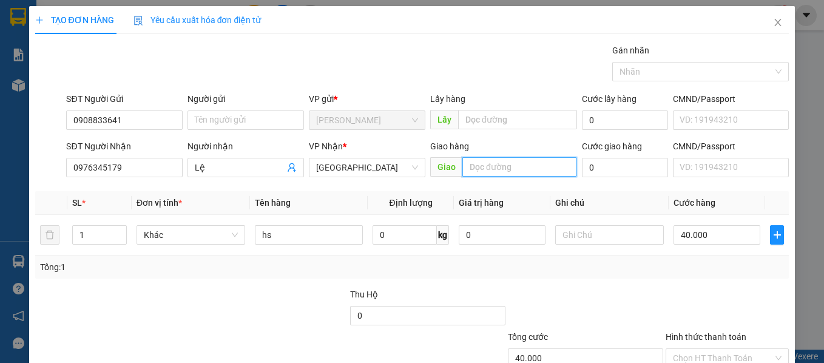
click at [504, 169] on input "text" at bounding box center [519, 166] width 115 height 19
click at [552, 174] on input "trạm dừng chân Như anh" at bounding box center [519, 166] width 115 height 19
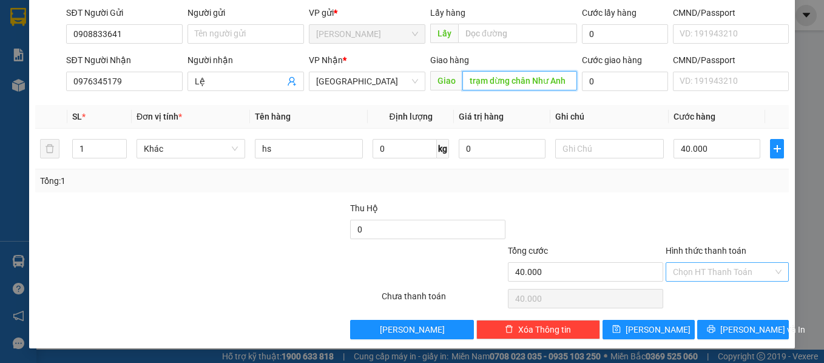
type input "trạm dừng chân Như Anh"
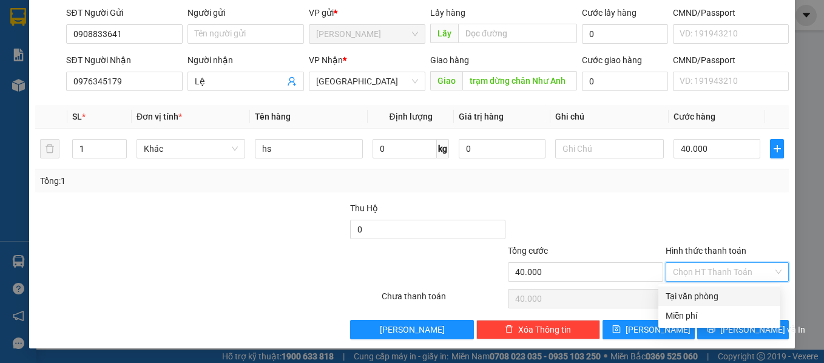
click at [722, 274] on input "Hình thức thanh toán" at bounding box center [723, 272] width 101 height 18
click at [714, 291] on div "Tại văn phòng" at bounding box center [719, 295] width 107 height 13
type input "0"
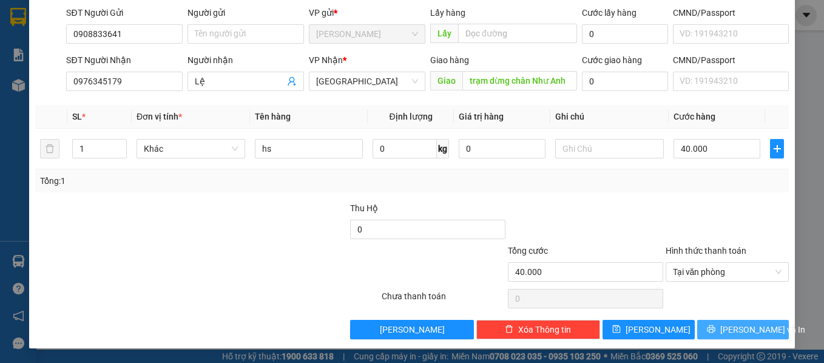
click at [716, 334] on span "printer" at bounding box center [711, 330] width 8 height 10
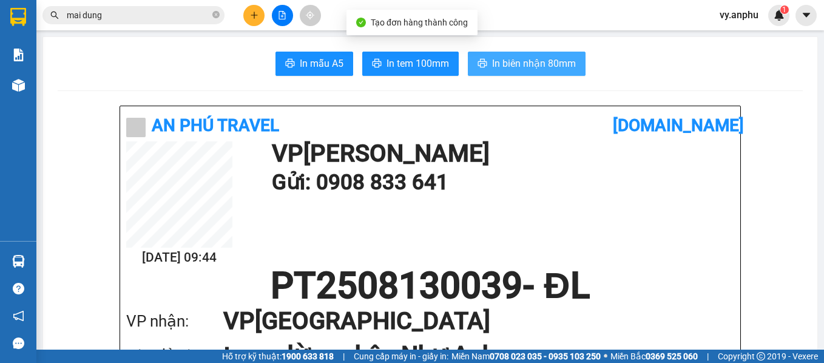
click at [516, 68] on span "In biên nhận 80mm" at bounding box center [534, 63] width 84 height 15
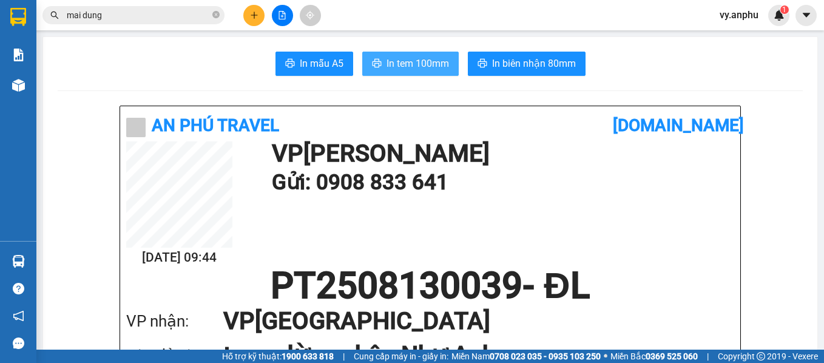
click at [374, 75] on button "In tem 100mm" at bounding box center [410, 64] width 96 height 24
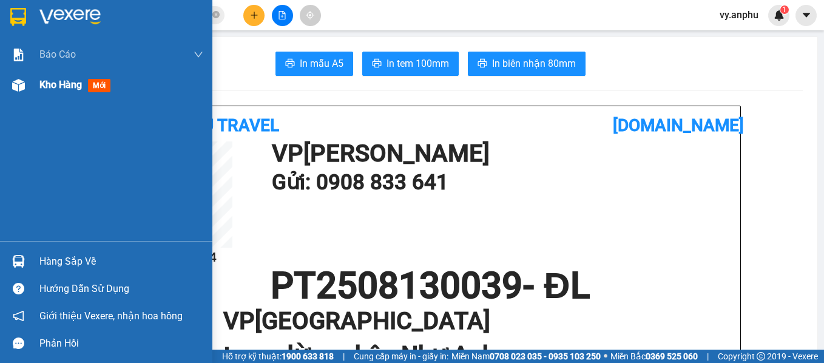
click at [52, 94] on div "Kho hàng mới" at bounding box center [121, 85] width 164 height 30
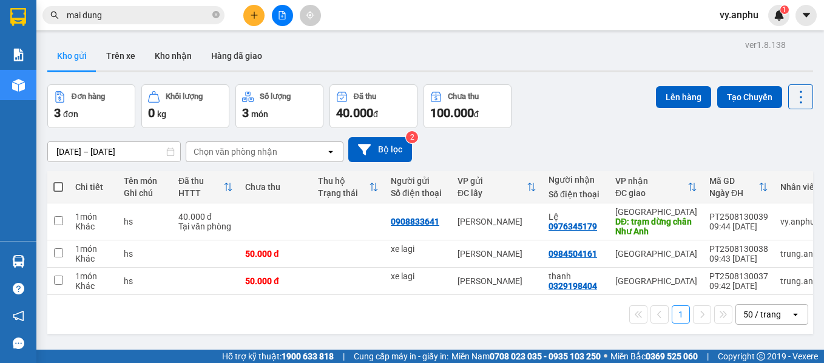
click at [58, 187] on span at bounding box center [58, 187] width 10 height 10
click at [58, 181] on input "checkbox" at bounding box center [58, 181] width 0 height 0
checkbox input "true"
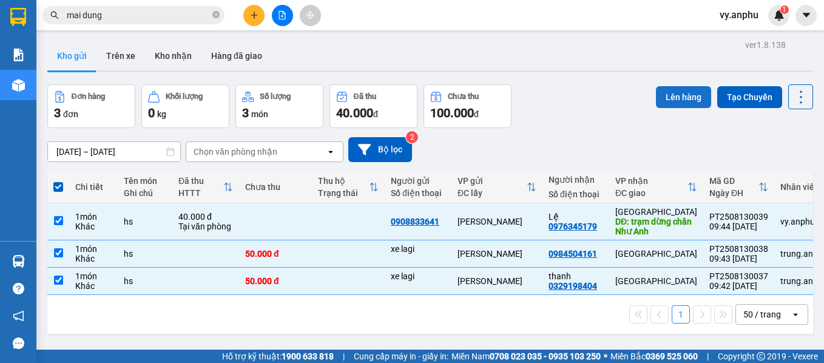
click at [665, 100] on button "Lên hàng" at bounding box center [683, 97] width 55 height 22
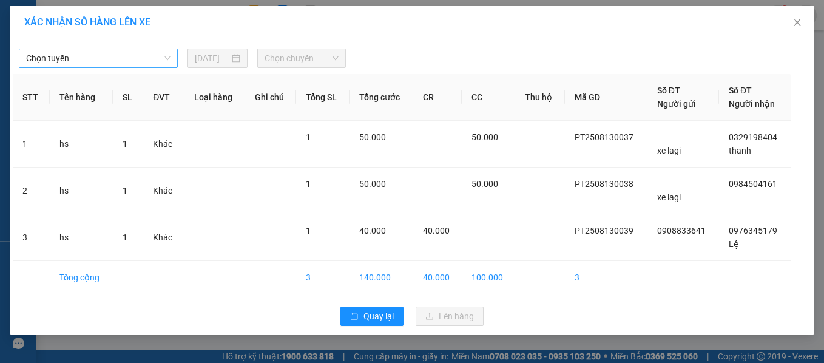
click at [151, 64] on span "Chọn tuyến" at bounding box center [98, 58] width 144 height 18
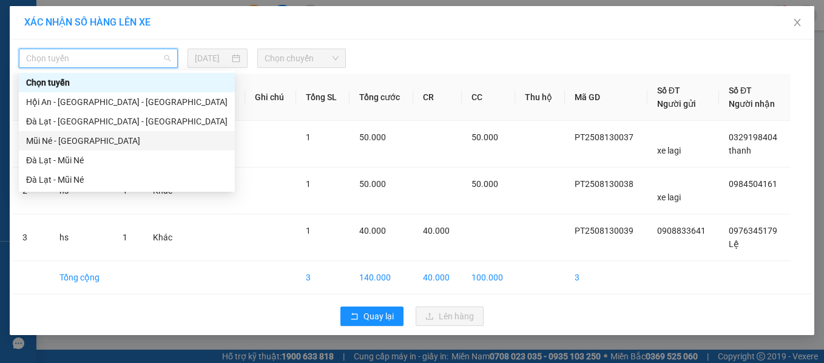
click at [91, 147] on div "Mũi Né - [GEOGRAPHIC_DATA]" at bounding box center [127, 140] width 216 height 19
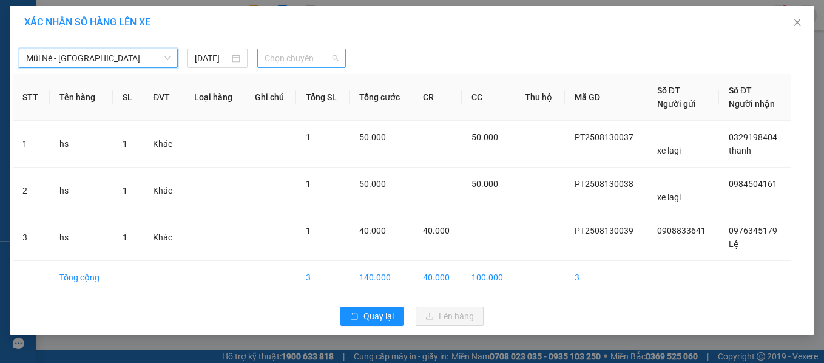
click at [291, 61] on span "Chọn chuyến" at bounding box center [302, 58] width 74 height 18
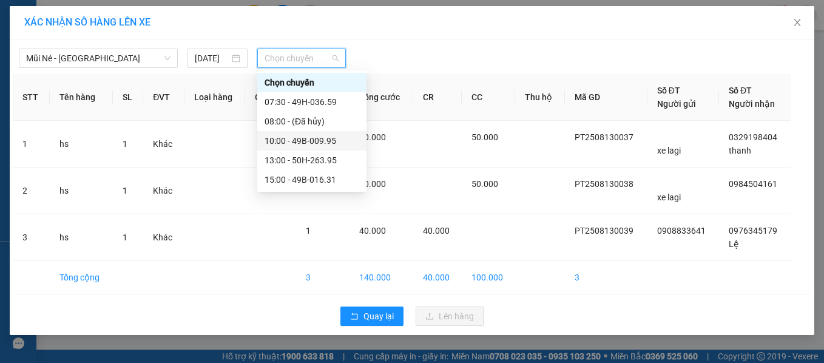
click at [285, 141] on div "10:00 - 49B-009.95" at bounding box center [312, 140] width 95 height 13
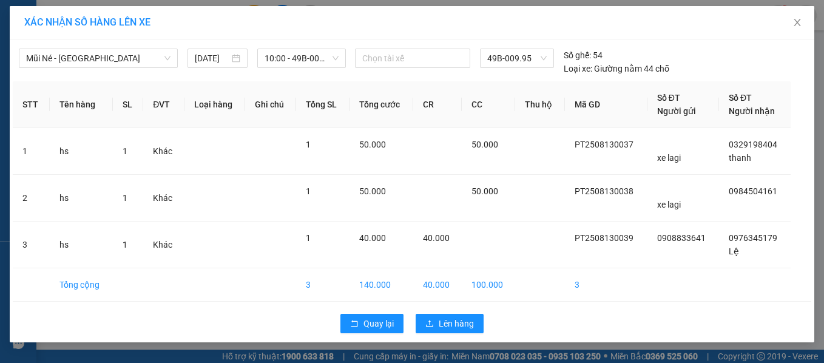
drag, startPoint x: 459, startPoint y: 313, endPoint x: 462, endPoint y: 326, distance: 13.0
click at [459, 314] on div "Quay lại Lên hàng" at bounding box center [412, 324] width 799 height 32
click at [462, 326] on span "Lên hàng" at bounding box center [456, 323] width 35 height 13
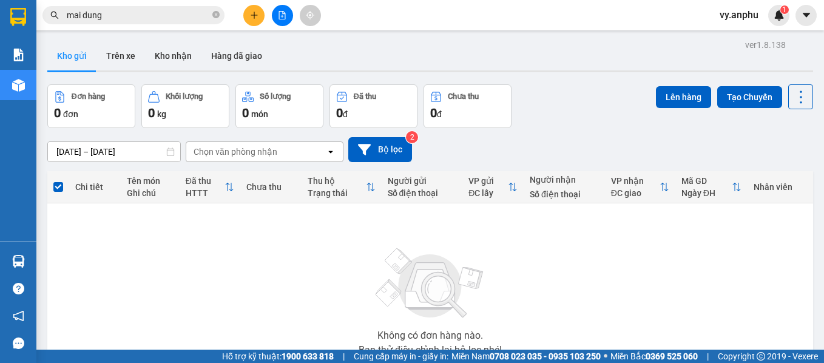
drag, startPoint x: 460, startPoint y: 327, endPoint x: 263, endPoint y: 272, distance: 204.8
click at [263, 272] on div "Không có đơn hàng nào. Bạn thử điều chỉnh lại bộ lọc nhé!" at bounding box center [430, 298] width 754 height 182
click at [284, 16] on icon "file-add" at bounding box center [282, 15] width 8 height 8
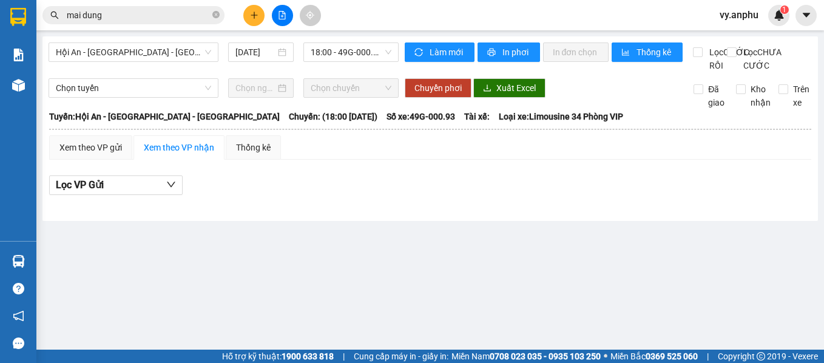
click at [162, 55] on span "Hội An - [GEOGRAPHIC_DATA] - [GEOGRAPHIC_DATA]" at bounding box center [133, 52] width 155 height 18
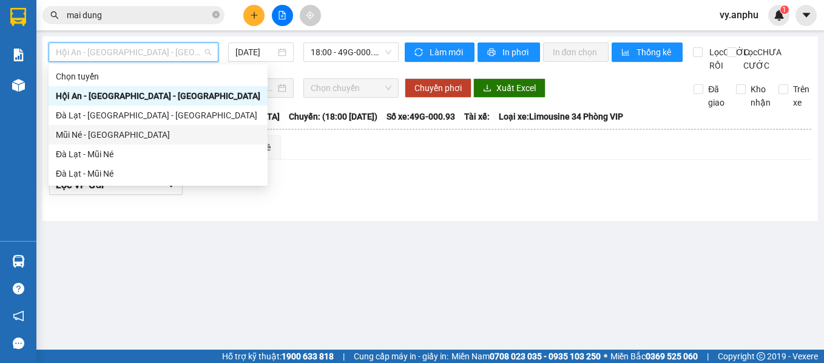
click at [126, 137] on div "Mũi Né - [GEOGRAPHIC_DATA]" at bounding box center [158, 134] width 205 height 13
type input "[DATE]"
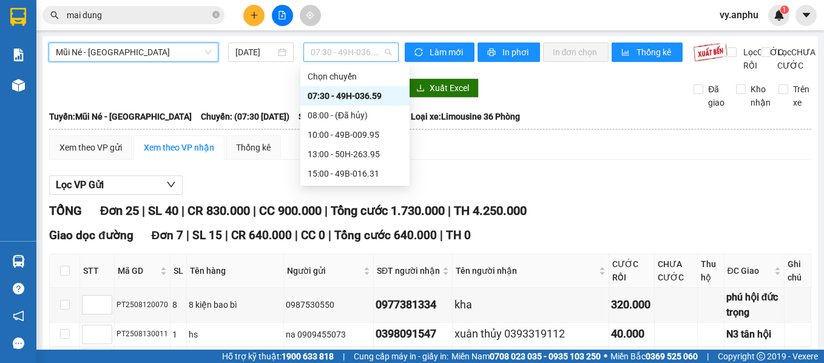
click at [334, 58] on span "07:30 - 49H-036.59" at bounding box center [351, 52] width 81 height 18
click at [327, 140] on div "10:00 - 49B-009.95" at bounding box center [355, 134] width 95 height 13
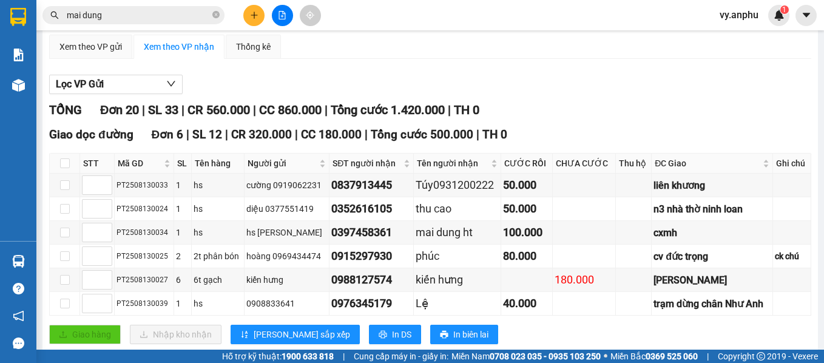
scroll to position [121, 0]
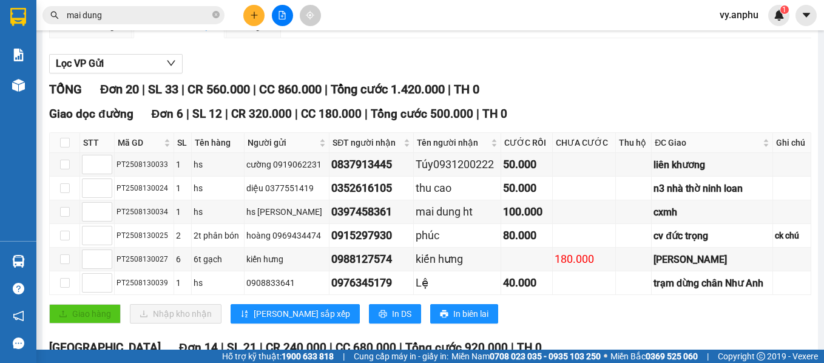
click at [124, 18] on input "mai dung" at bounding box center [138, 14] width 143 height 13
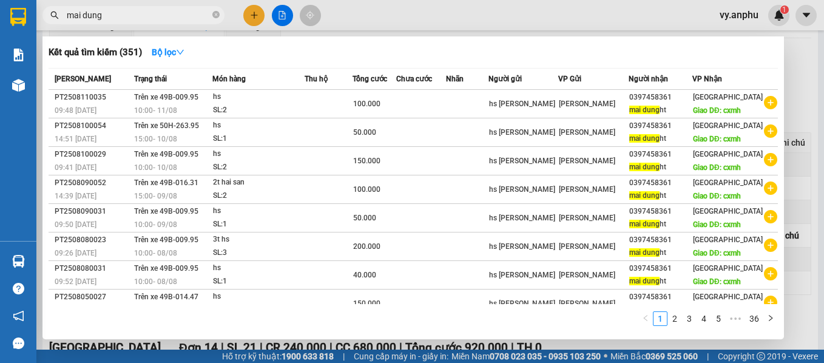
click at [124, 18] on input "mai dung" at bounding box center [138, 14] width 143 height 13
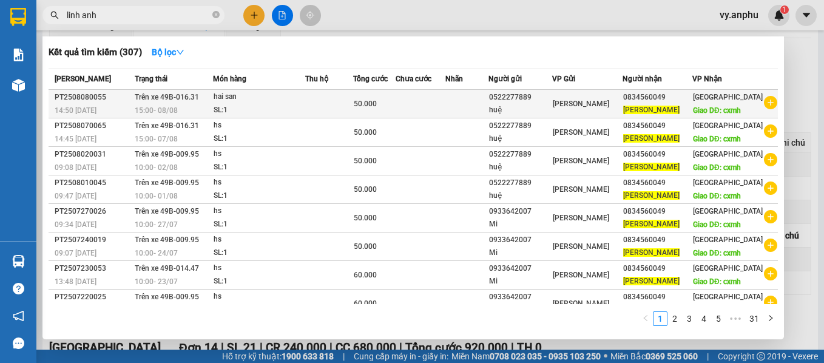
type input "linh anh"
click at [766, 109] on icon "plus-circle" at bounding box center [770, 102] width 13 height 13
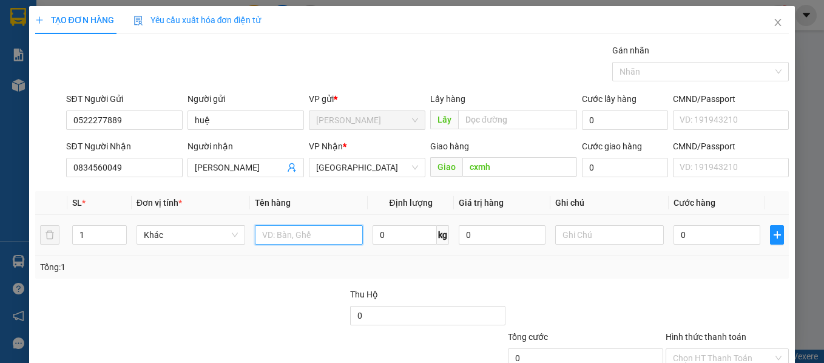
click at [292, 238] on input "text" at bounding box center [309, 234] width 109 height 19
type input "hs"
click at [693, 239] on input "0" at bounding box center [717, 234] width 87 height 19
type input "5"
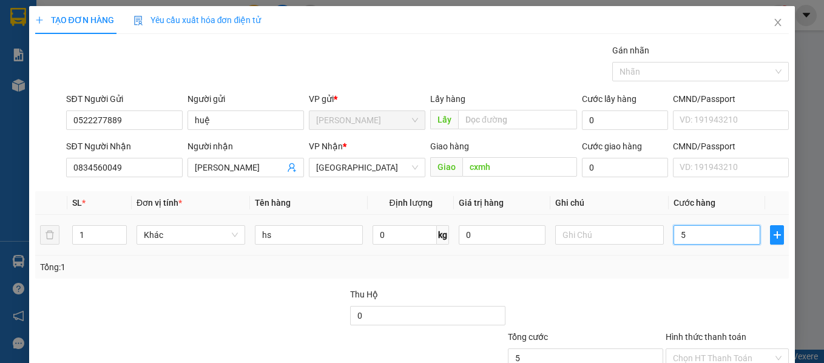
type input "5"
type input "50"
type input "50.000"
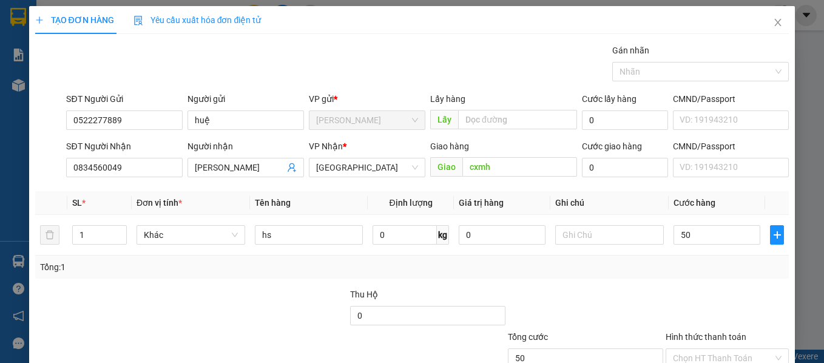
type input "50.000"
click at [681, 266] on div "Tổng: 1" at bounding box center [412, 266] width 745 height 13
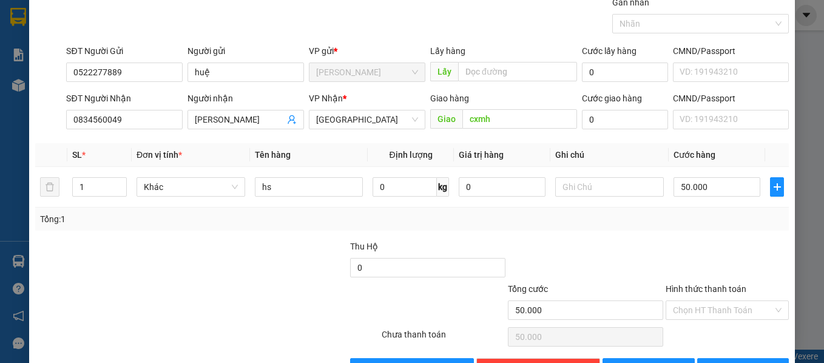
scroll to position [86, 0]
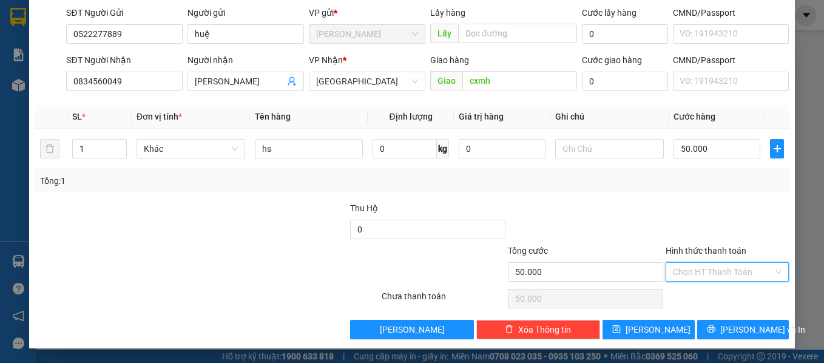
click at [681, 269] on input "Hình thức thanh toán" at bounding box center [723, 272] width 101 height 18
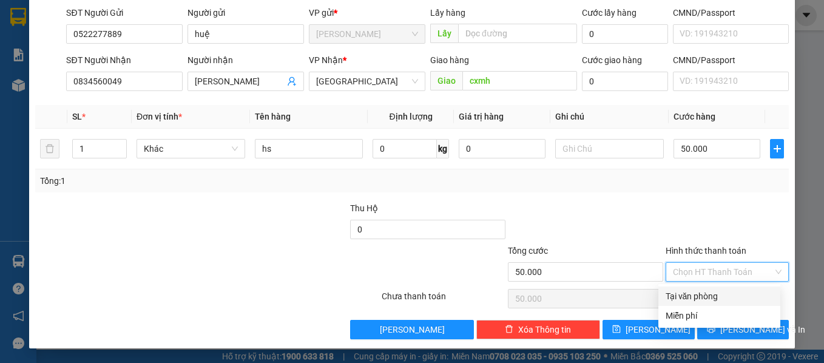
click at [708, 295] on div "Tại văn phòng" at bounding box center [719, 295] width 107 height 13
type input "0"
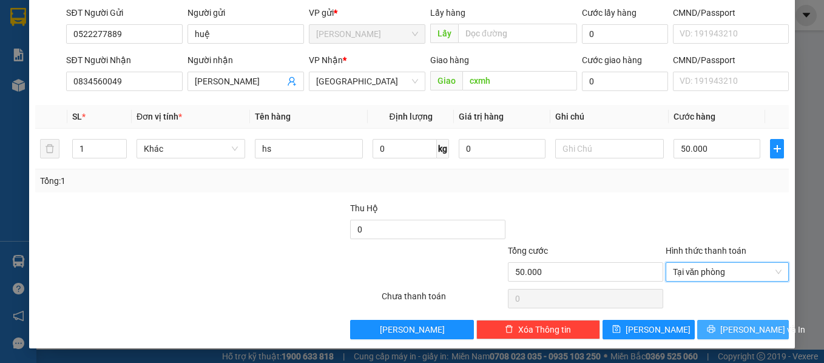
click at [726, 331] on span "[PERSON_NAME] và In" at bounding box center [762, 329] width 85 height 13
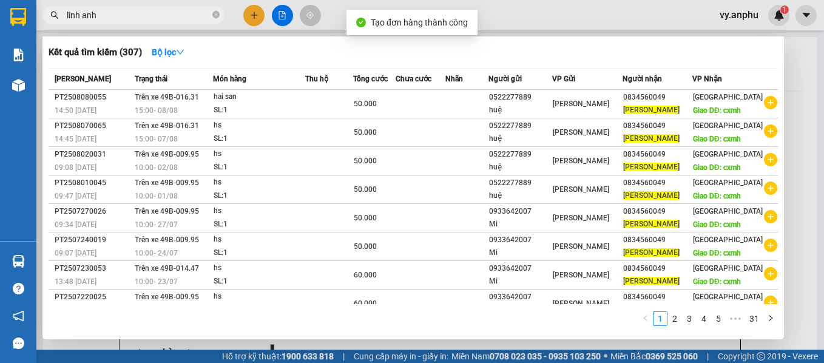
click at [532, 343] on div at bounding box center [412, 181] width 824 height 363
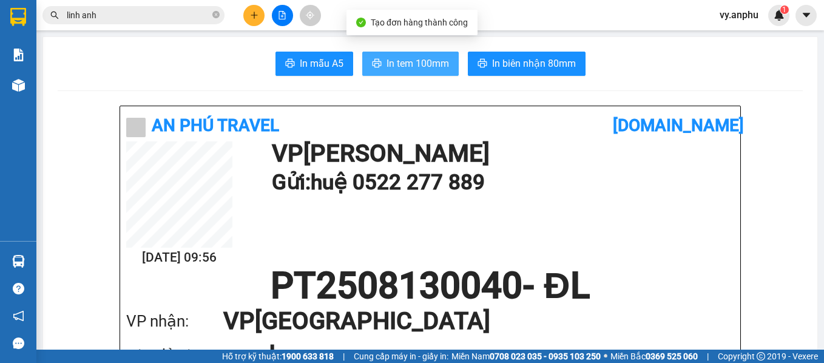
click at [421, 60] on span "In tem 100mm" at bounding box center [418, 63] width 63 height 15
click at [416, 71] on span "In tem 100mm" at bounding box center [418, 63] width 63 height 15
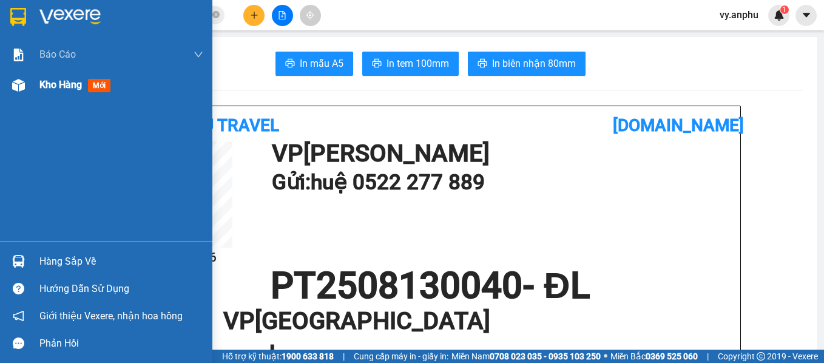
click at [34, 79] on div "Kho hàng mới" at bounding box center [106, 85] width 212 height 30
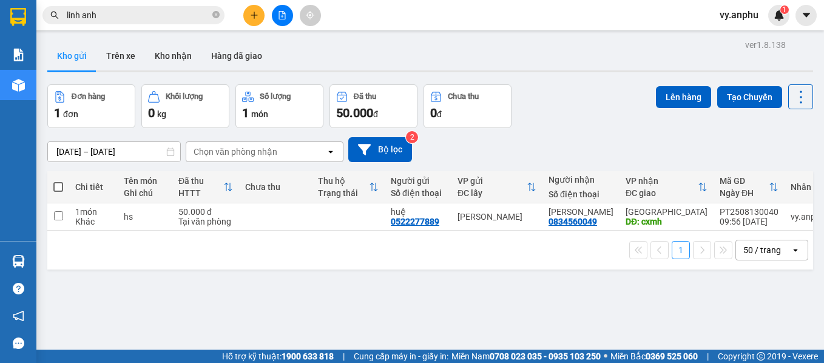
click at [53, 189] on span at bounding box center [58, 187] width 10 height 10
click at [58, 181] on input "checkbox" at bounding box center [58, 181] width 0 height 0
checkbox input "true"
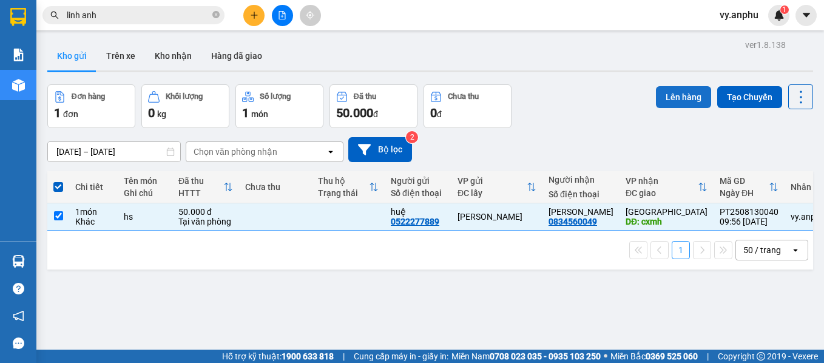
click at [686, 93] on button "Lên hàng" at bounding box center [683, 97] width 55 height 22
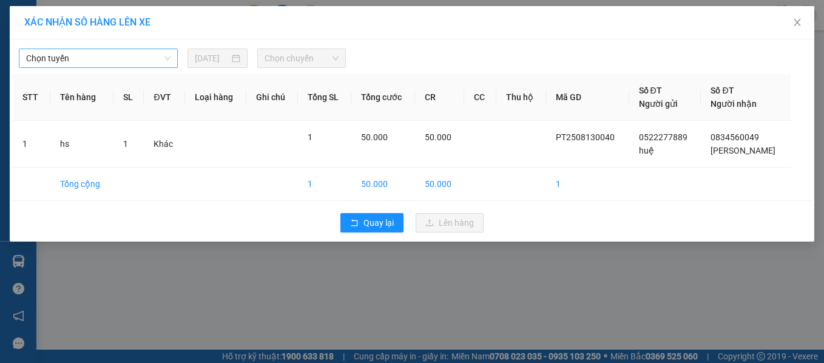
click at [85, 59] on span "Chọn tuyến" at bounding box center [98, 58] width 144 height 18
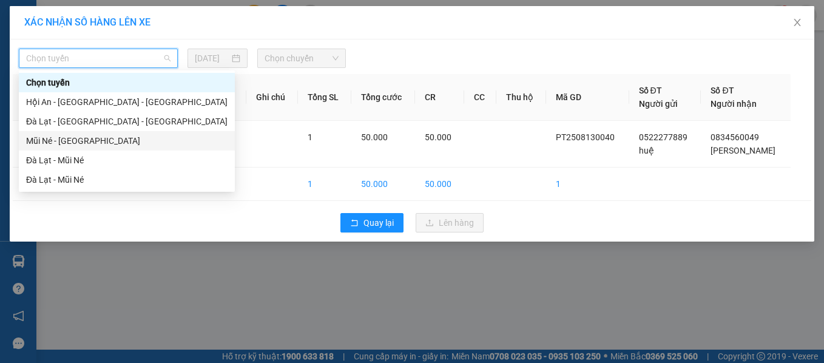
click at [86, 135] on div "Mũi Né - [GEOGRAPHIC_DATA]" at bounding box center [126, 140] width 201 height 13
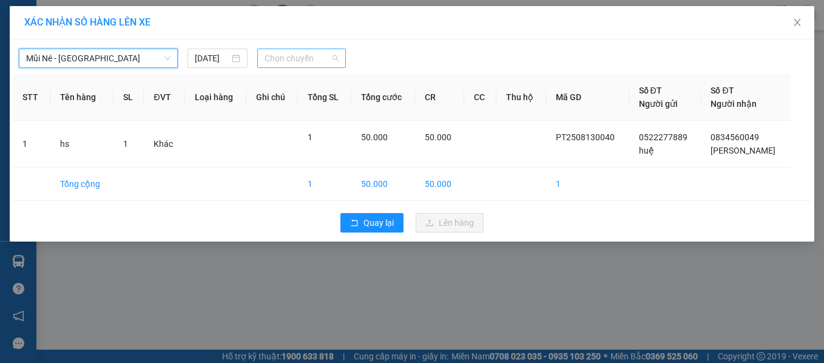
click at [302, 58] on span "Chọn chuyến" at bounding box center [302, 58] width 74 height 18
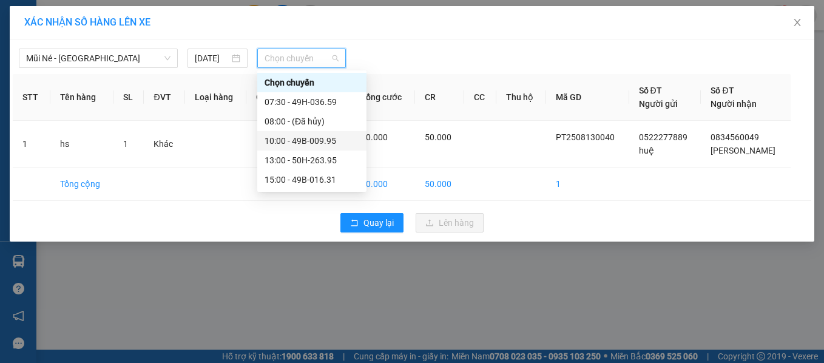
click at [313, 145] on div "10:00 - 49B-009.95" at bounding box center [312, 140] width 95 height 13
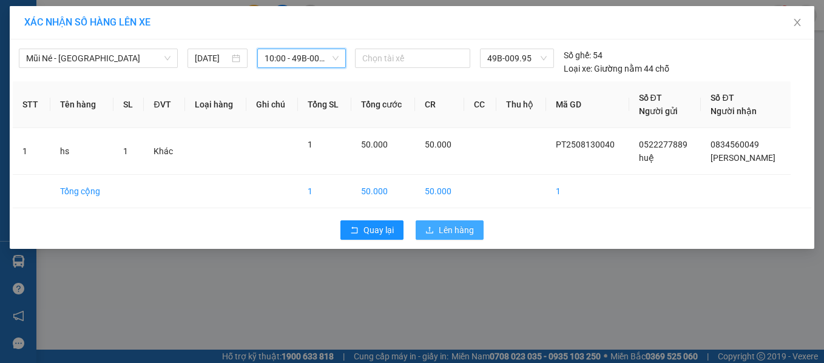
click at [453, 229] on span "Lên hàng" at bounding box center [456, 229] width 35 height 13
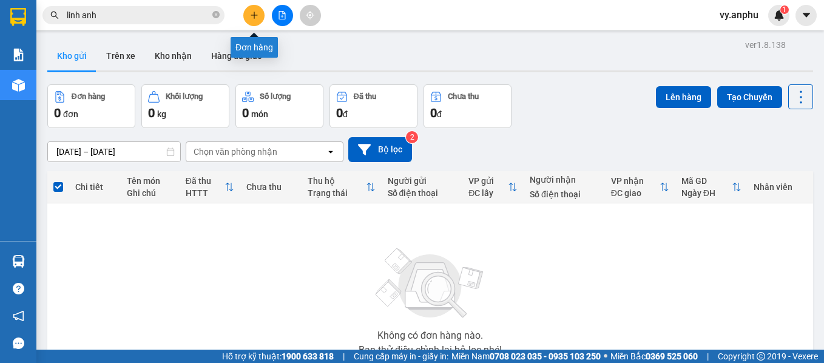
click at [250, 8] on button at bounding box center [253, 15] width 21 height 21
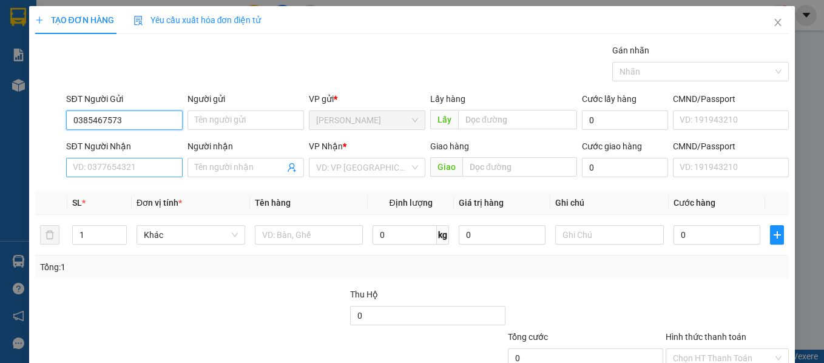
type input "0385467573"
click at [138, 170] on input "SĐT Người Nhận" at bounding box center [124, 167] width 117 height 19
click at [129, 124] on input "0385467573" at bounding box center [124, 119] width 117 height 19
click at [117, 166] on input "SĐT Người Nhận" at bounding box center [124, 167] width 117 height 19
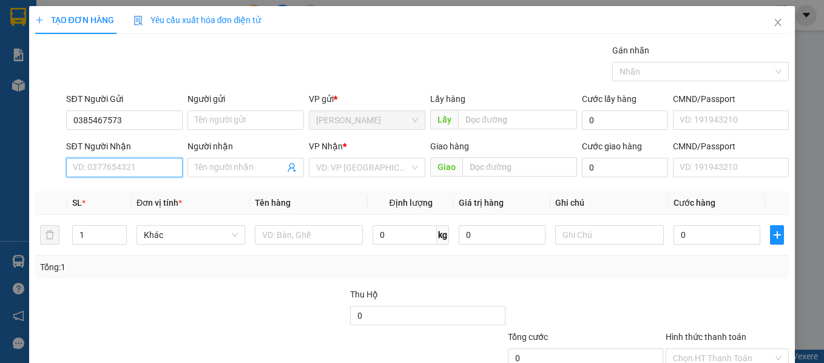
paste input "0385467573"
type input "0385467573"
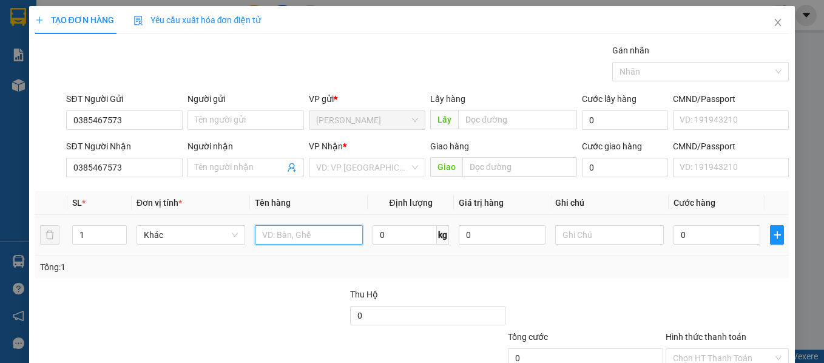
click at [277, 242] on input "text" at bounding box center [309, 234] width 109 height 19
type input "1vali đen + 1vali xám"
drag, startPoint x: 95, startPoint y: 237, endPoint x: 33, endPoint y: 236, distance: 61.9
click at [34, 236] on div "TẠO ĐƠN HÀNG Yêu cầu xuất hóa đơn điện tử Transit Pickup Surcharge Ids Transit …" at bounding box center [412, 220] width 766 height 428
type input "2"
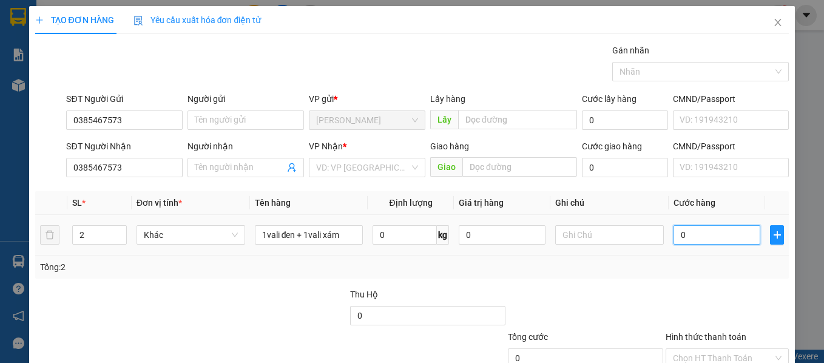
click at [689, 241] on input "0" at bounding box center [717, 234] width 87 height 19
type input "1"
type input "12"
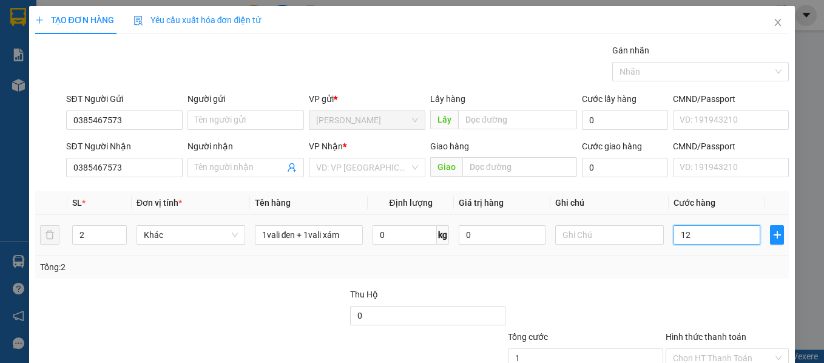
type input "12"
type input "120"
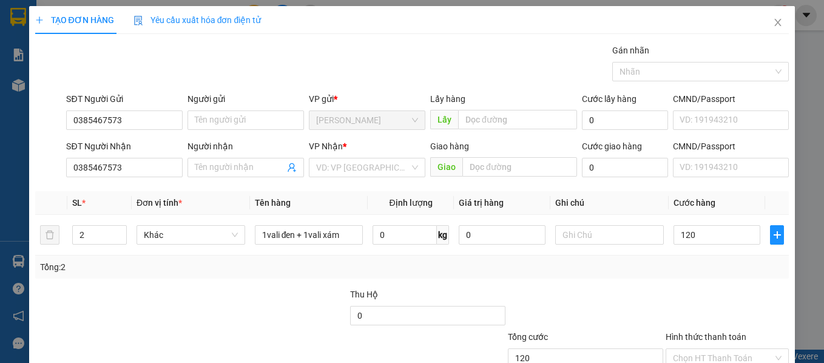
type input "120.000"
click at [650, 274] on div "Tổng: 2" at bounding box center [412, 266] width 754 height 23
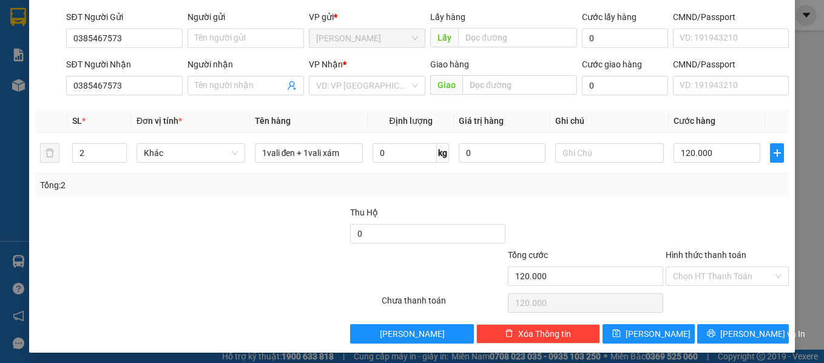
scroll to position [86, 0]
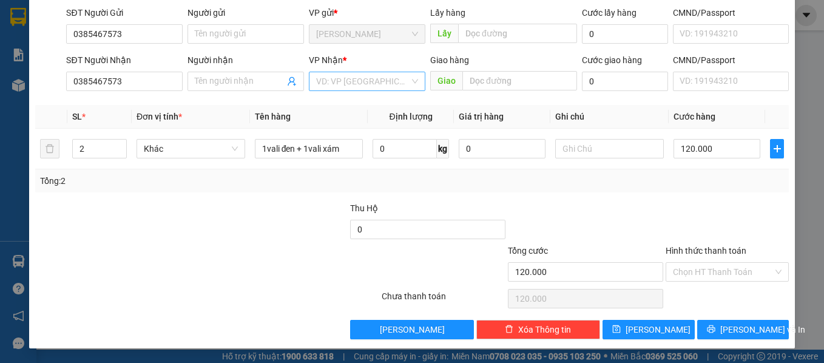
click at [368, 75] on input "search" at bounding box center [362, 81] width 93 height 18
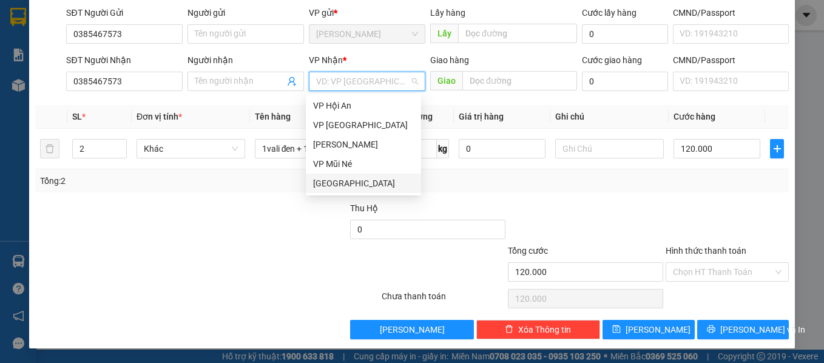
click at [326, 182] on div "[GEOGRAPHIC_DATA]" at bounding box center [363, 183] width 101 height 13
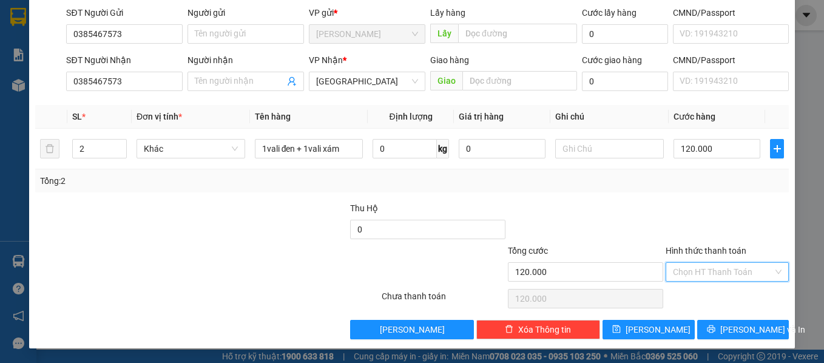
click at [720, 269] on input "Hình thức thanh toán" at bounding box center [723, 272] width 101 height 18
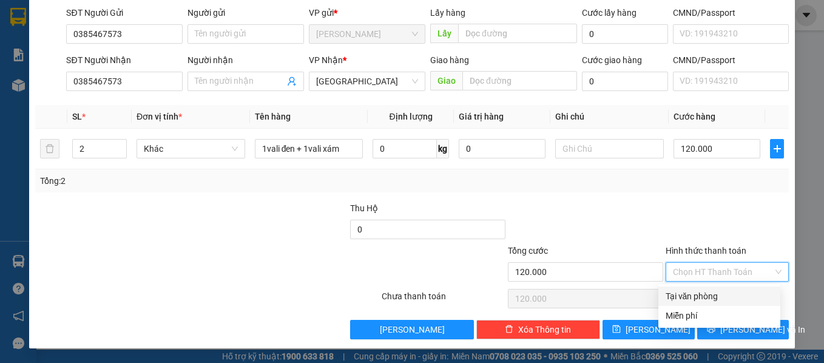
click at [702, 295] on div "Tại văn phòng" at bounding box center [719, 295] width 107 height 13
type input "0"
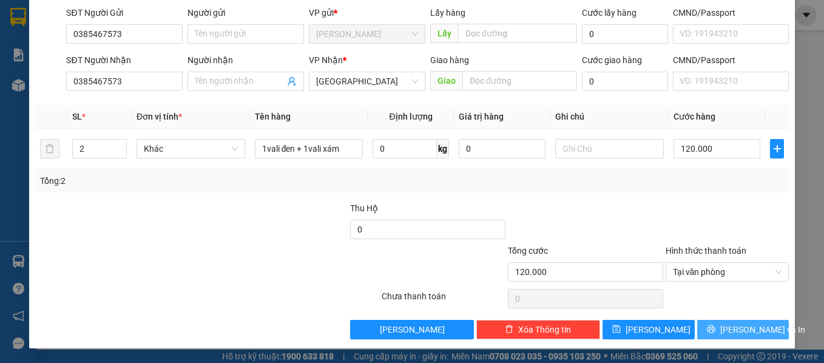
drag, startPoint x: 733, startPoint y: 331, endPoint x: 694, endPoint y: 314, distance: 42.6
click at [733, 331] on span "[PERSON_NAME] và In" at bounding box center [762, 329] width 85 height 13
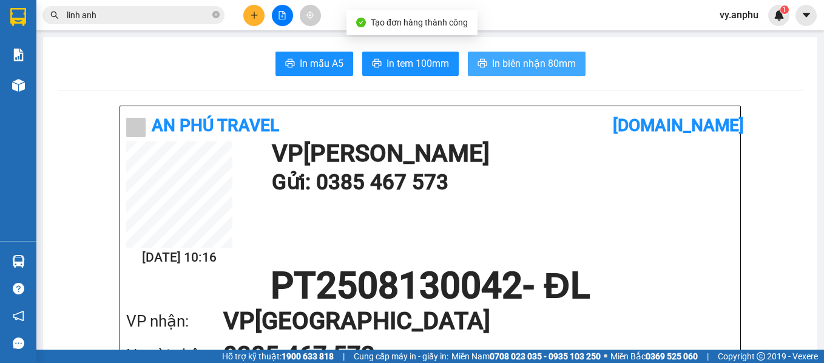
click at [535, 64] on span "In biên nhận 80mm" at bounding box center [534, 63] width 84 height 15
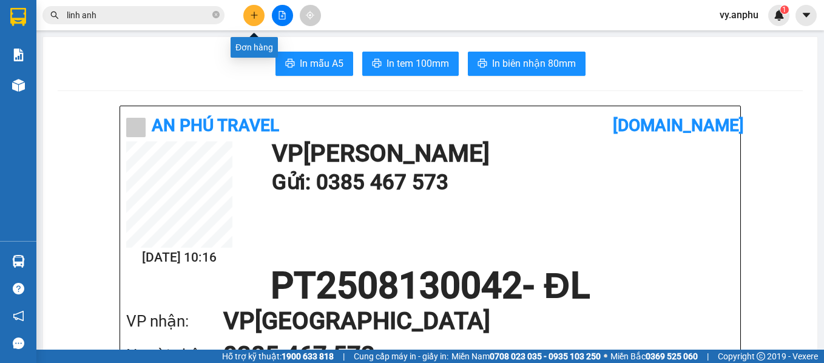
click at [258, 21] on button at bounding box center [253, 15] width 21 height 21
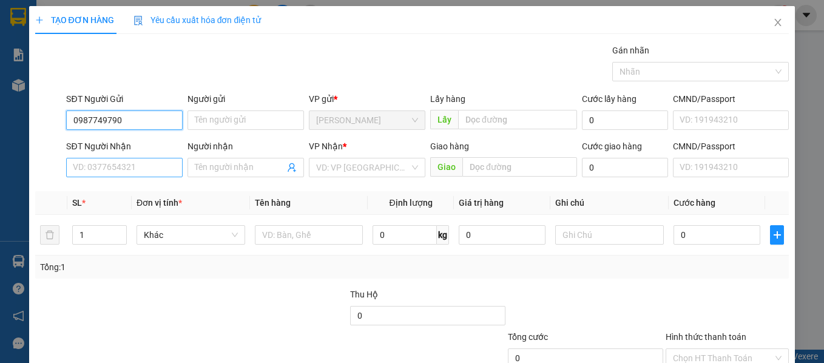
type input "0987749790"
click at [138, 172] on input "SĐT Người Nhận" at bounding box center [124, 167] width 117 height 19
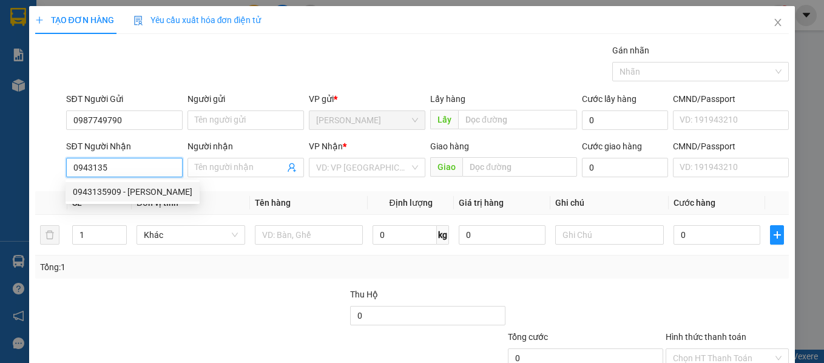
click at [146, 185] on div "0943135909 - [PERSON_NAME]" at bounding box center [133, 191] width 120 height 13
type input "0943135909"
type input "bá"
type input "30.000"
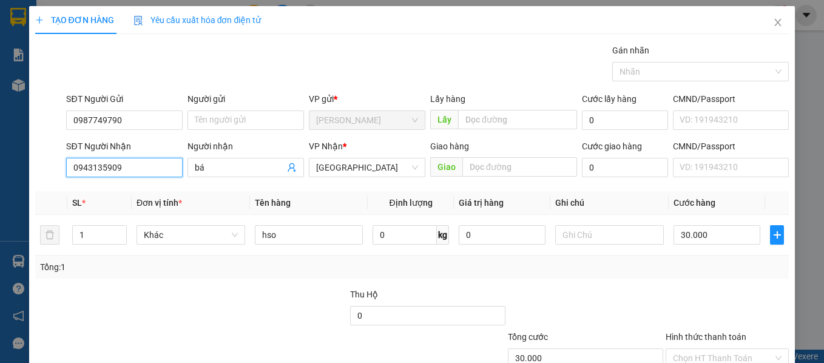
type input "0943135909"
click at [166, 164] on div "SĐT Người Nhận 0943135909 Người nhận bá bá VP Nhận * Đà Lạt Giao hàng Giao Cước…" at bounding box center [428, 161] width 728 height 42
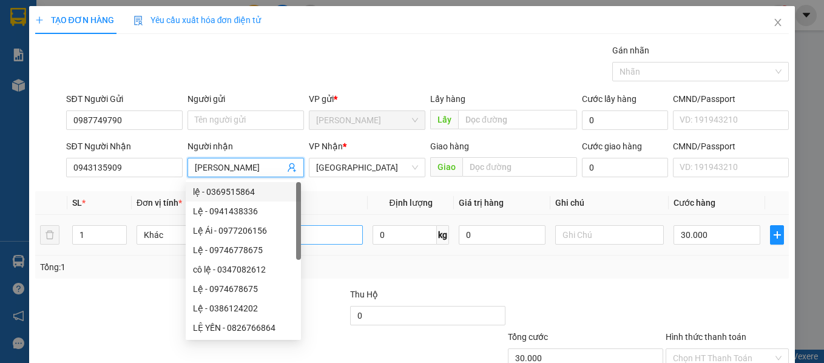
type input "[PERSON_NAME]"
click at [348, 239] on input "hso" at bounding box center [309, 234] width 109 height 19
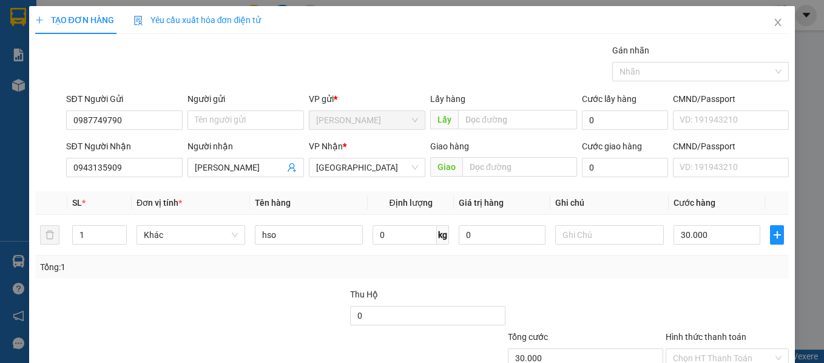
click at [706, 285] on div "Transit Pickup Surcharge Ids Transit Deliver Surcharge Ids Transit Deliver Surc…" at bounding box center [412, 235] width 754 height 382
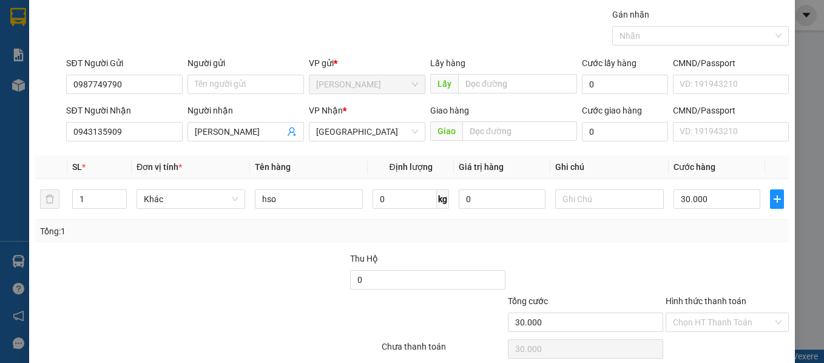
scroll to position [86, 0]
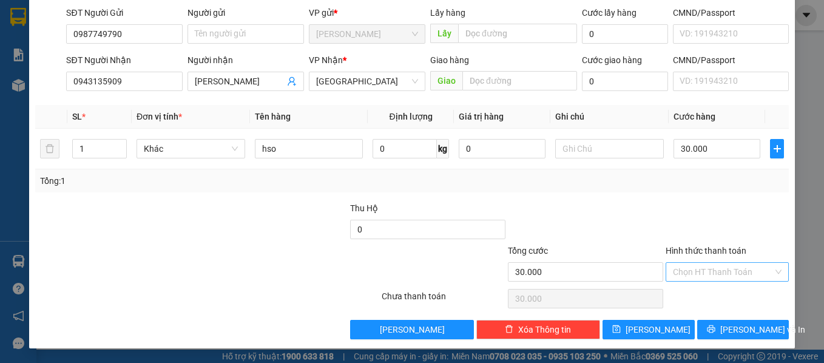
click at [708, 276] on input "Hình thức thanh toán" at bounding box center [723, 272] width 101 height 18
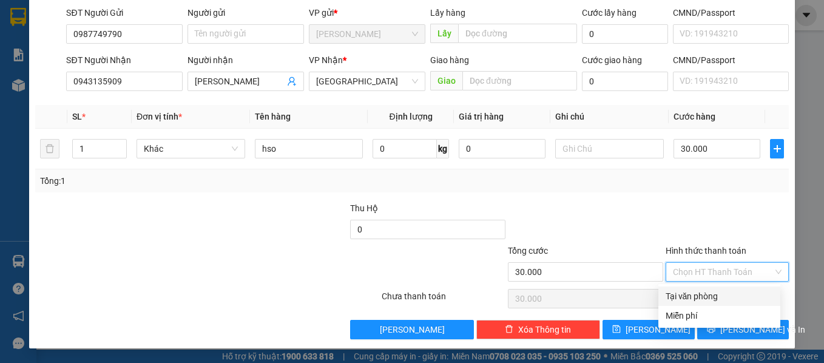
click at [679, 297] on div "Tại văn phòng" at bounding box center [719, 295] width 107 height 13
type input "0"
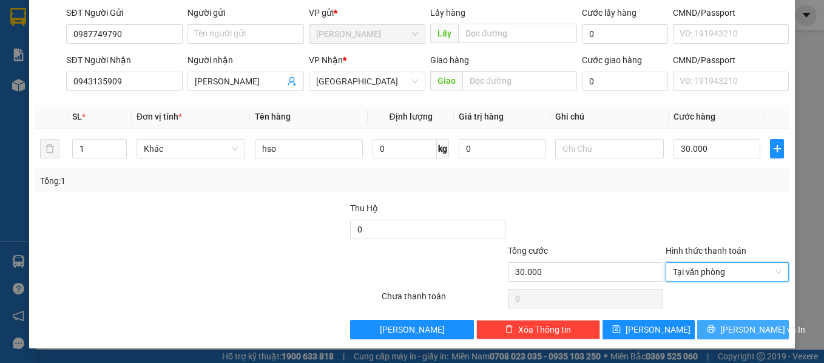
click at [729, 330] on span "[PERSON_NAME] và In" at bounding box center [762, 329] width 85 height 13
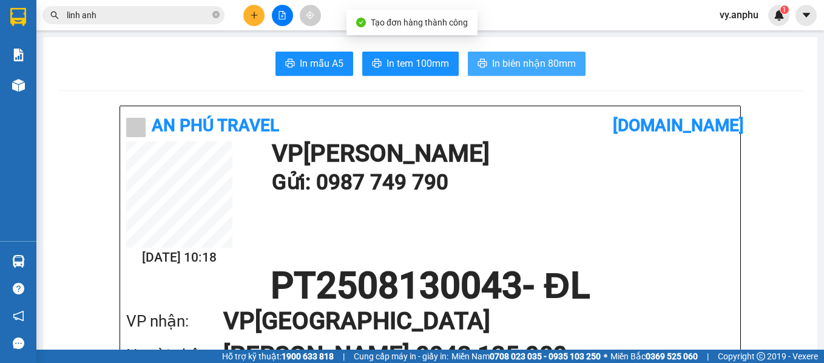
click at [504, 72] on button "In biên nhận 80mm" at bounding box center [527, 64] width 118 height 24
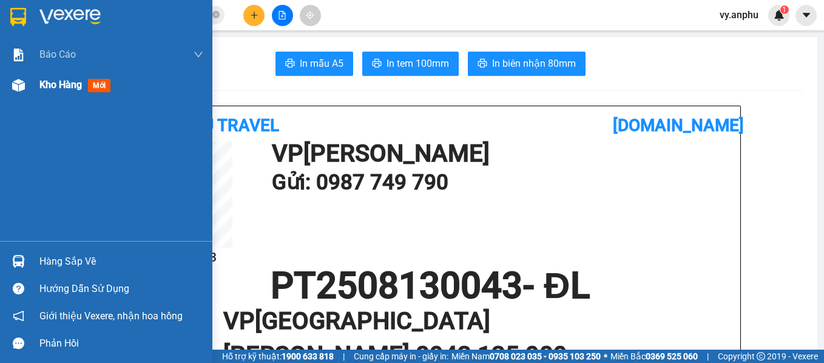
click at [19, 88] on img at bounding box center [18, 85] width 13 height 13
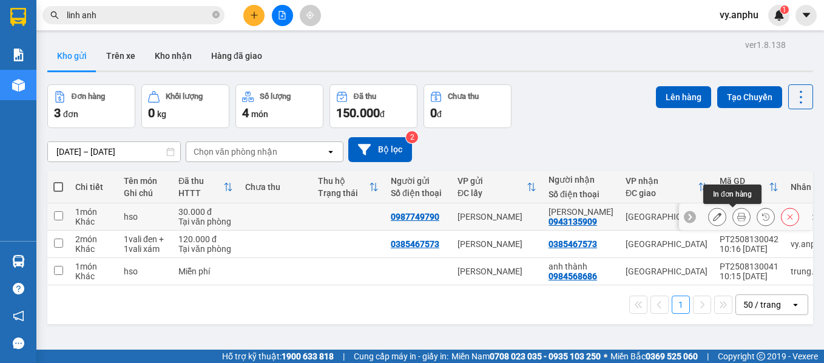
click at [739, 214] on button at bounding box center [741, 216] width 17 height 21
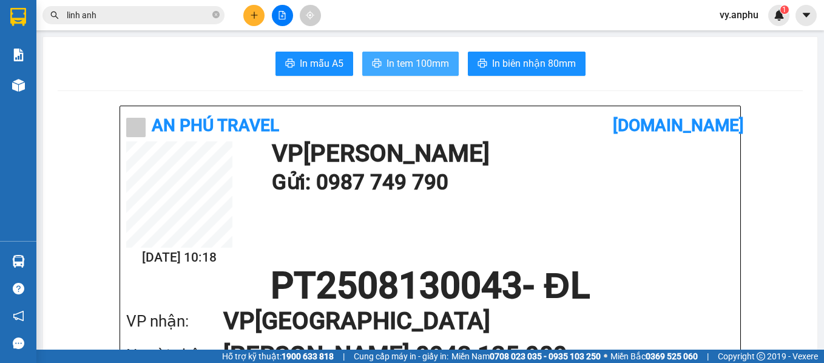
click at [437, 56] on span "In tem 100mm" at bounding box center [418, 63] width 63 height 15
click at [391, 69] on span "In tem 100mm" at bounding box center [418, 63] width 63 height 15
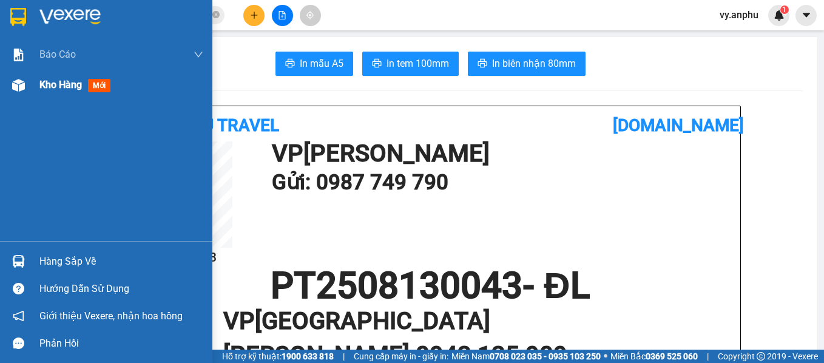
click at [63, 87] on span "Kho hàng" at bounding box center [60, 85] width 42 height 12
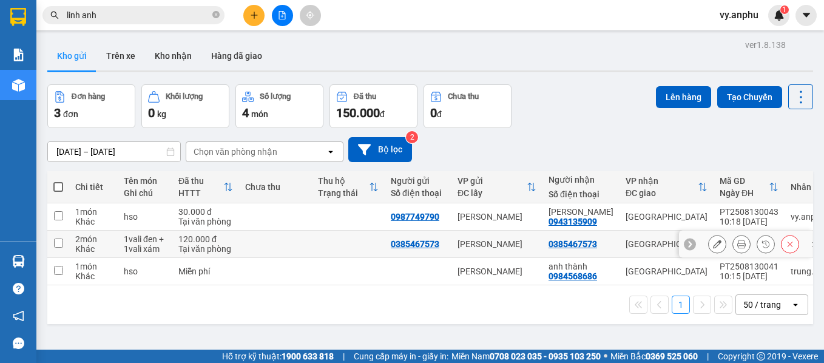
click at [738, 246] on button at bounding box center [741, 244] width 17 height 21
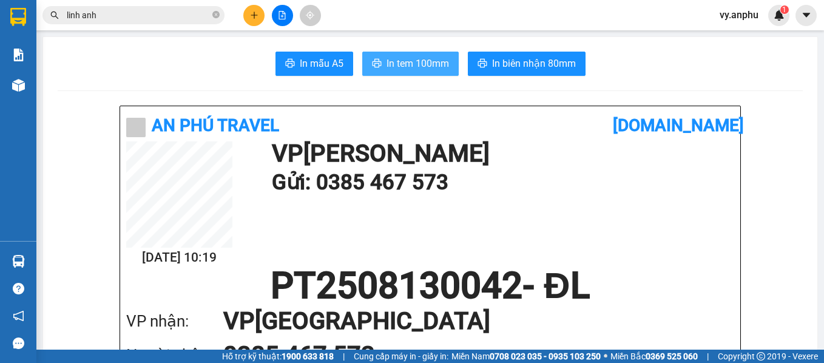
click at [435, 61] on span "In tem 100mm" at bounding box center [418, 63] width 63 height 15
click at [410, 64] on span "In tem 100mm" at bounding box center [418, 63] width 63 height 15
